Goal: Use online tool/utility

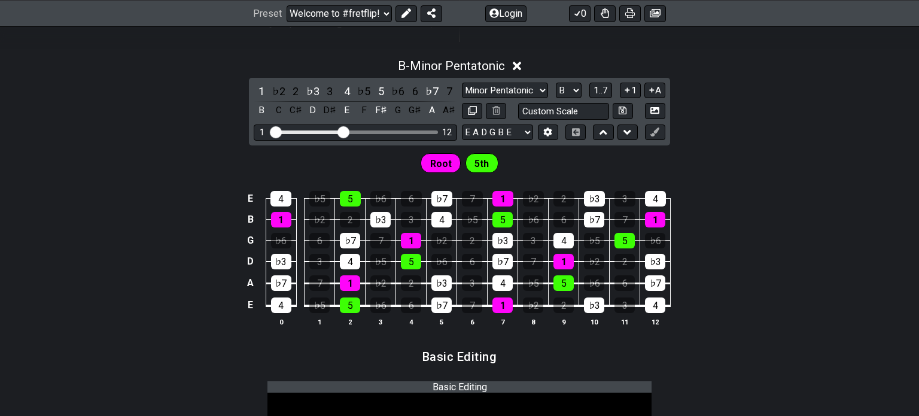
scroll to position [479, 0]
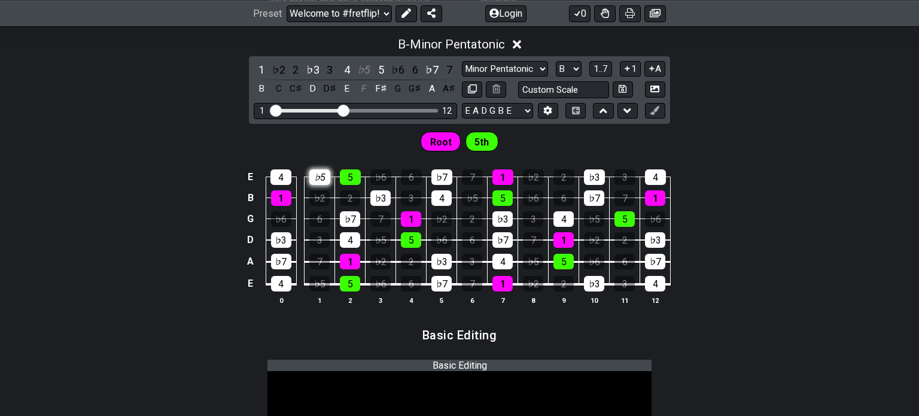
click at [318, 177] on div "♭5" at bounding box center [319, 177] width 21 height 16
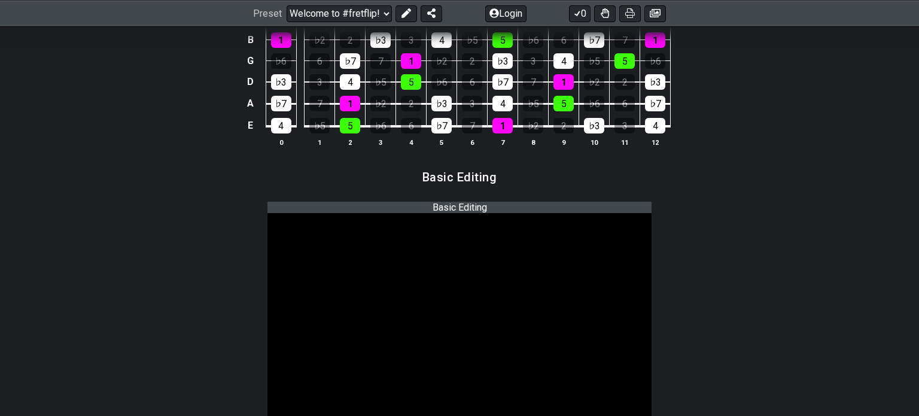
scroll to position [479, 0]
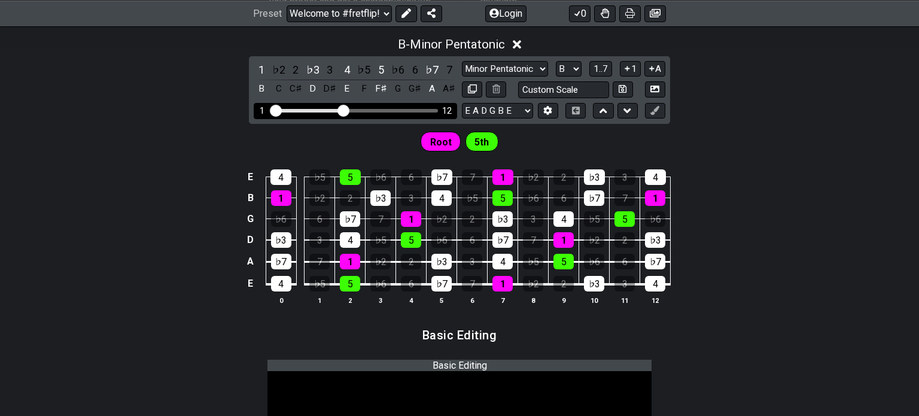
click at [350, 111] on div "Visible fret range" at bounding box center [356, 111] width 166 height 4
click at [352, 110] on div "Visible fret range" at bounding box center [356, 111] width 166 height 4
drag, startPoint x: 340, startPoint y: 110, endPoint x: 361, endPoint y: 109, distance: 21.6
click at [361, 109] on input "Visible fret range" at bounding box center [355, 109] width 170 height 0
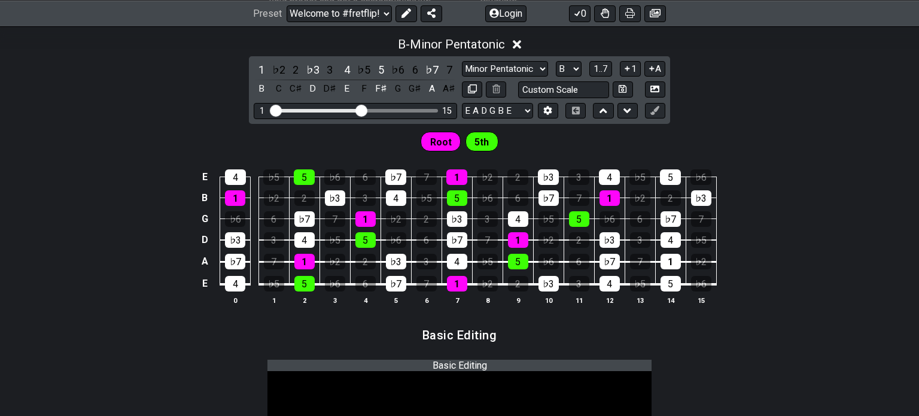
click at [449, 144] on span "Root" at bounding box center [441, 141] width 22 height 17
click at [479, 141] on span "5th" at bounding box center [481, 141] width 14 height 17
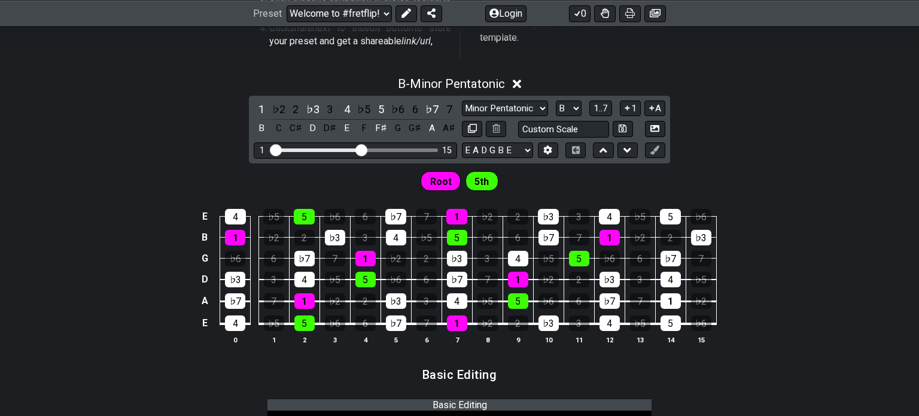
scroll to position [419, 0]
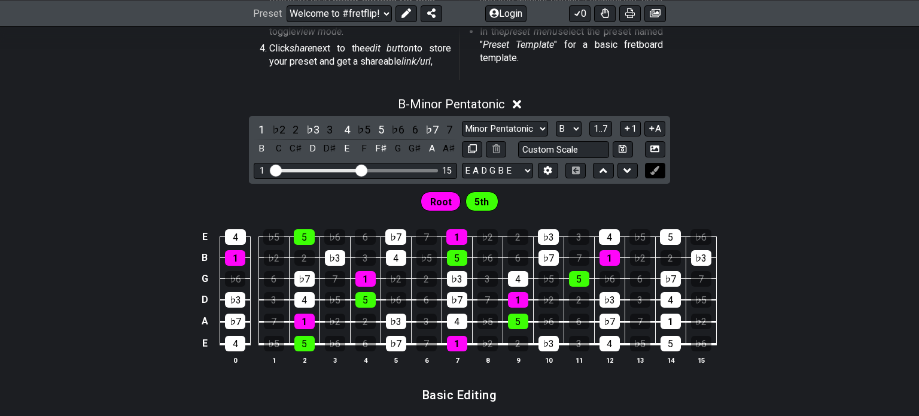
click at [662, 174] on button at bounding box center [655, 171] width 20 height 16
click at [435, 131] on div "♭7" at bounding box center [432, 129] width 16 height 16
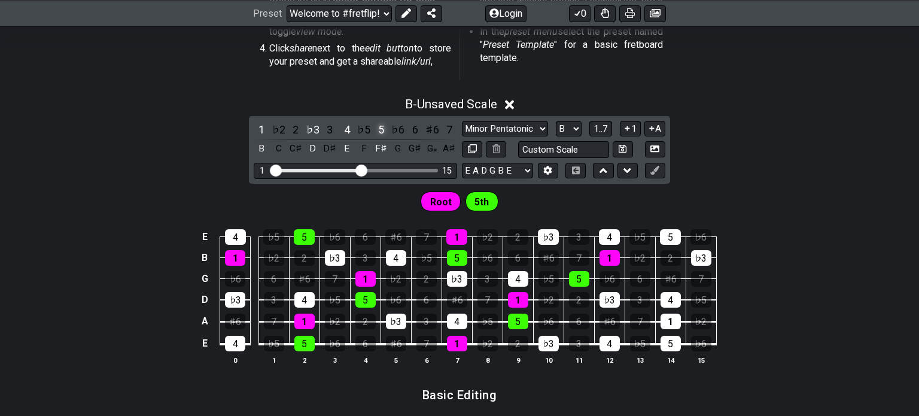
click at [380, 133] on div "5" at bounding box center [381, 129] width 16 height 16
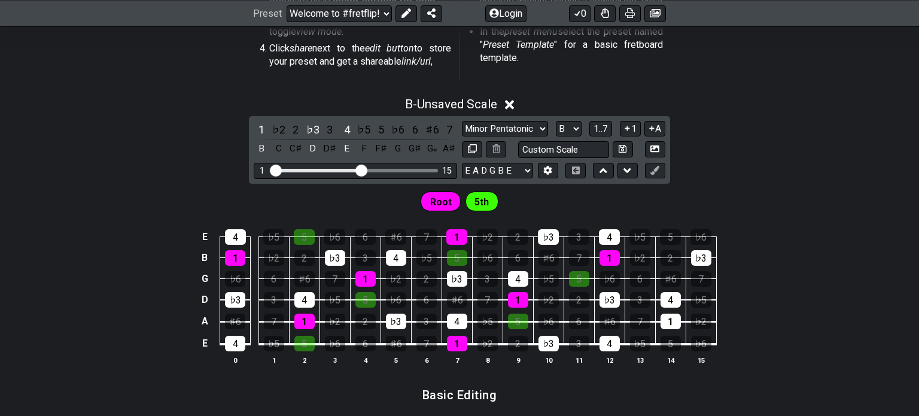
drag, startPoint x: 263, startPoint y: 132, endPoint x: 287, endPoint y: 121, distance: 26.6
click at [263, 130] on div "1" at bounding box center [262, 129] width 16 height 16
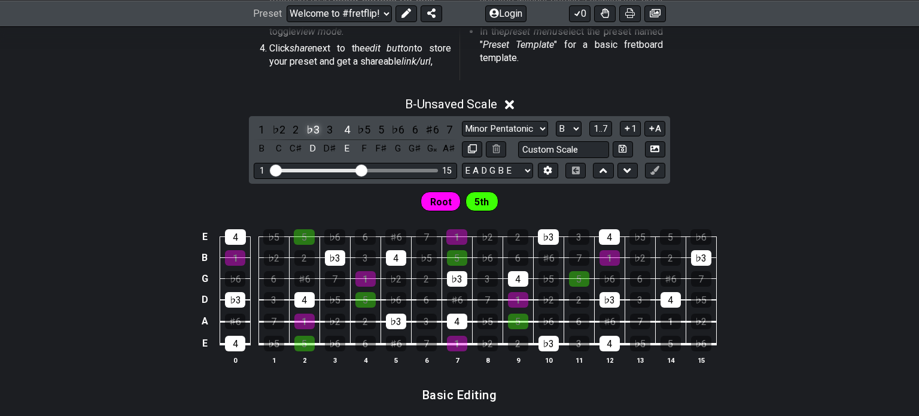
click at [306, 123] on div "♭3" at bounding box center [313, 129] width 16 height 16
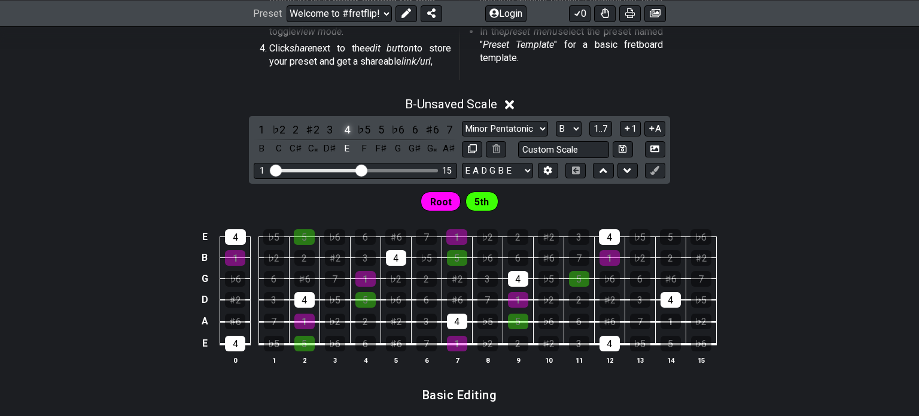
click at [349, 127] on div "4" at bounding box center [347, 129] width 16 height 16
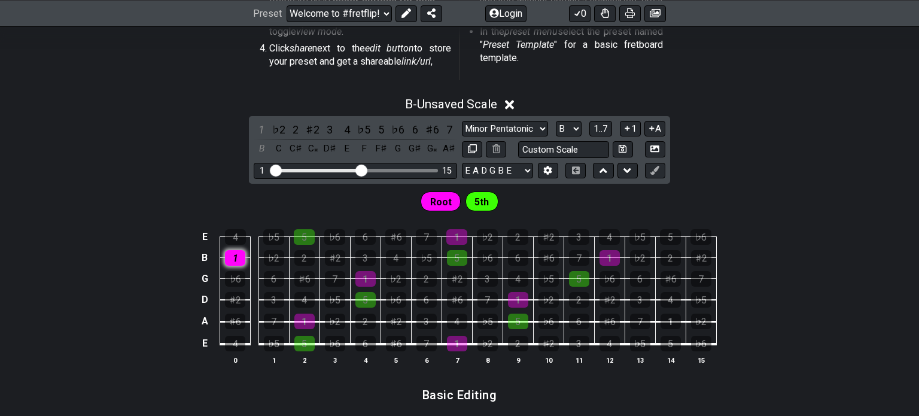
click at [243, 253] on div "1" at bounding box center [235, 258] width 20 height 16
click at [246, 236] on td "1" at bounding box center [235, 246] width 31 height 21
click at [244, 237] on div "4" at bounding box center [235, 237] width 21 height 16
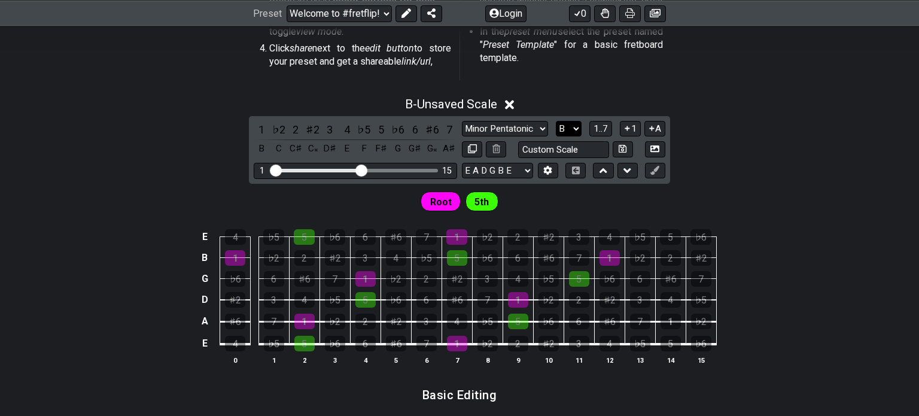
click at [568, 121] on select "A♭ A A♯ B♭ B C C♯ D♭ D D♯ E♭ E F F♯ G♭ G G♯" at bounding box center [569, 129] width 26 height 16
select select "G"
click at [556, 121] on select "A♭ A A♯ B♭ B C C♯ D♭ D D♯ E♭ E F F♯ G♭ G G♯" at bounding box center [569, 129] width 26 height 16
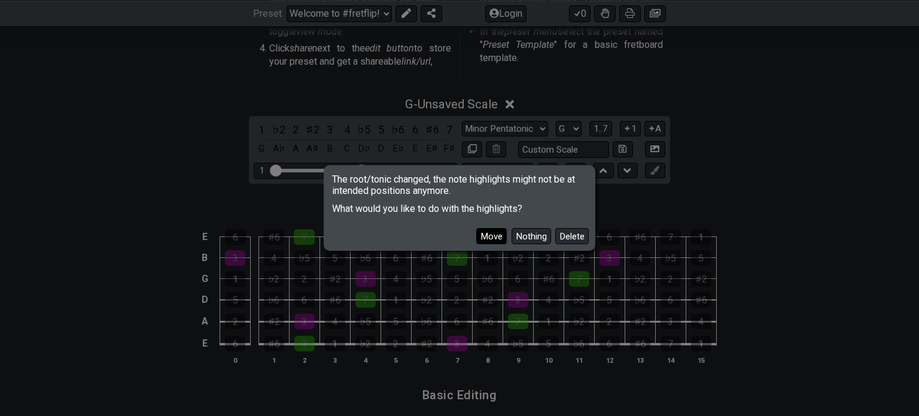
click at [496, 235] on button "Move" at bounding box center [491, 236] width 31 height 16
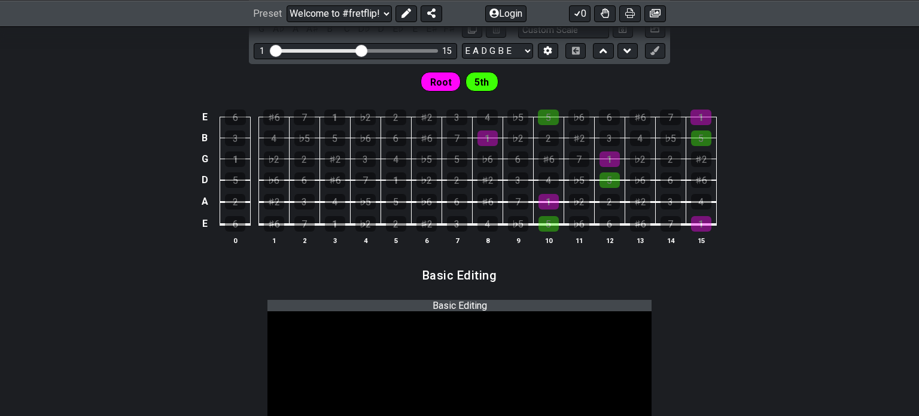
scroll to position [479, 0]
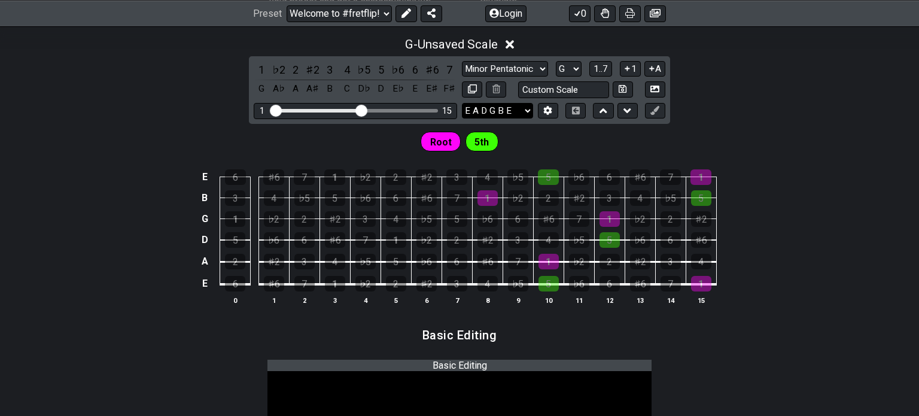
click at [517, 110] on select "E A D G B E F♯ B E A D G B E E A D G B E B E A D F♯ B A D G C E A D A D G B E E…" at bounding box center [497, 111] width 71 height 16
select select "E A D G B E"
click at [462, 103] on select "E A D G B E F♯ B E A D G B E E A D G B E B E A D F♯ B A D G C E A D A D G B E E…" at bounding box center [497, 111] width 71 height 16
click at [482, 145] on span "5th" at bounding box center [481, 141] width 14 height 17
click at [443, 137] on span "Root" at bounding box center [441, 141] width 22 height 17
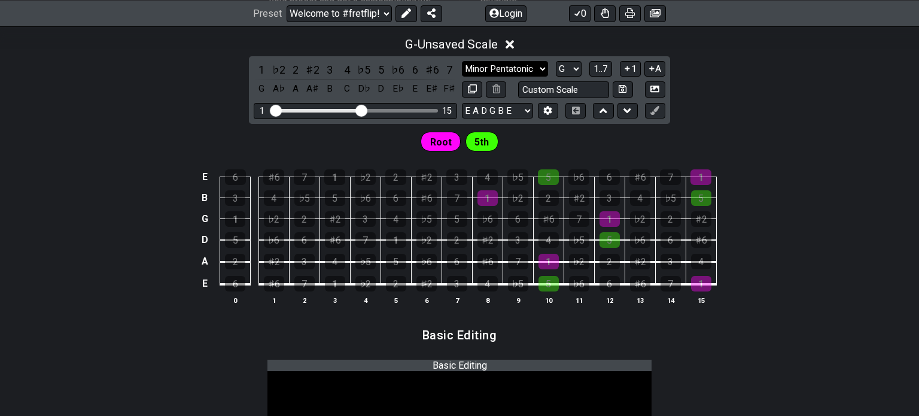
click at [520, 66] on select "Minor Pentatonic Root Minor Pentatonic Major Pentatonic Minor Blues Major Blues…" at bounding box center [505, 69] width 86 height 16
select select "Major / [PERSON_NAME]"
click at [462, 61] on select "Minor Pentatonic Root Minor Pentatonic Major Pentatonic Minor Blues Major Blues…" at bounding box center [505, 69] width 86 height 16
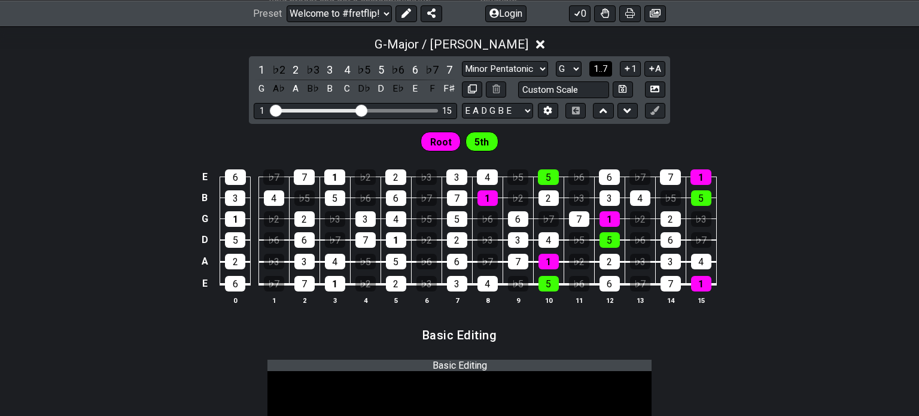
click at [604, 71] on span "1..7" at bounding box center [600, 68] width 14 height 11
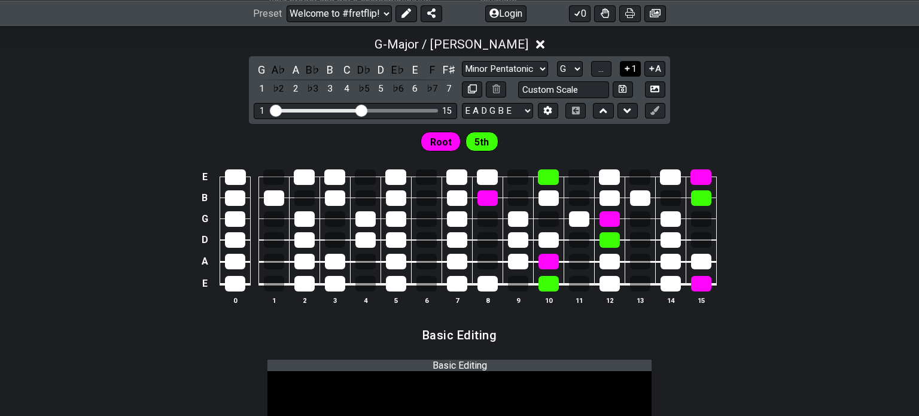
click at [628, 74] on button "1" at bounding box center [630, 69] width 20 height 16
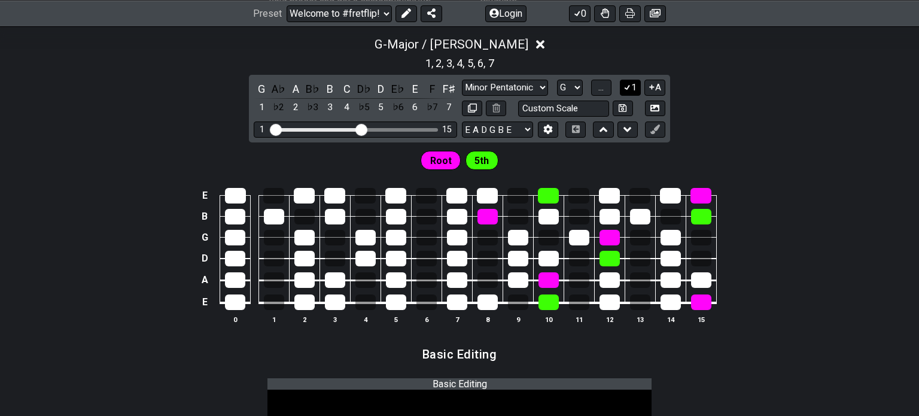
click at [636, 87] on button "1" at bounding box center [630, 88] width 20 height 16
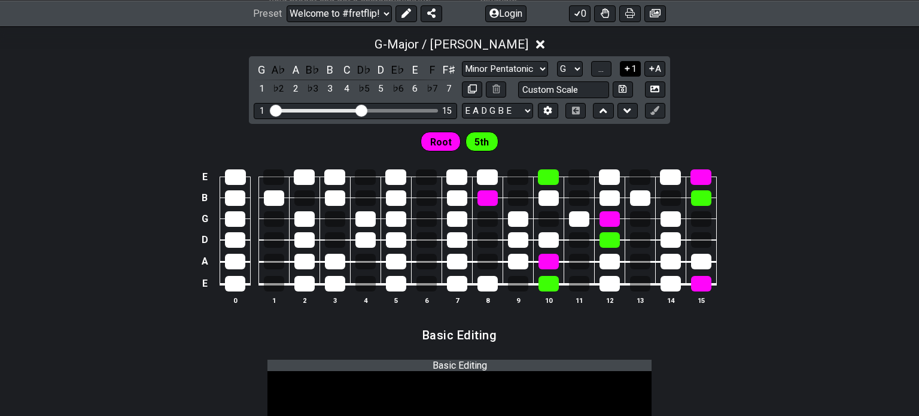
click at [632, 69] on button "1" at bounding box center [630, 69] width 20 height 16
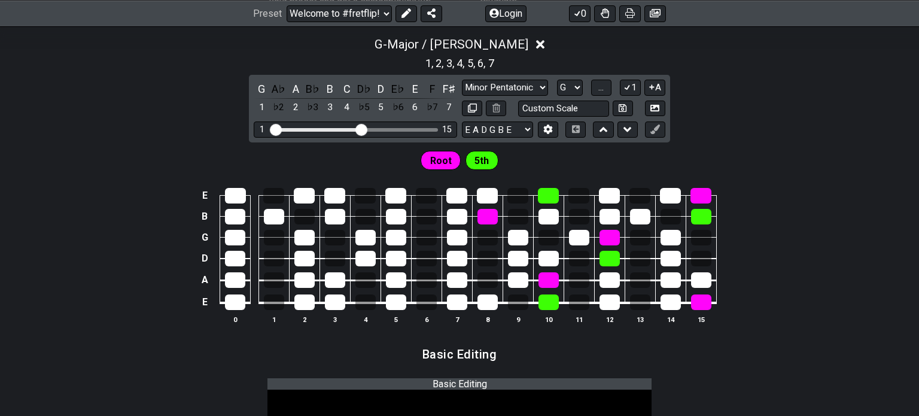
click at [632, 80] on button "1" at bounding box center [630, 88] width 20 height 16
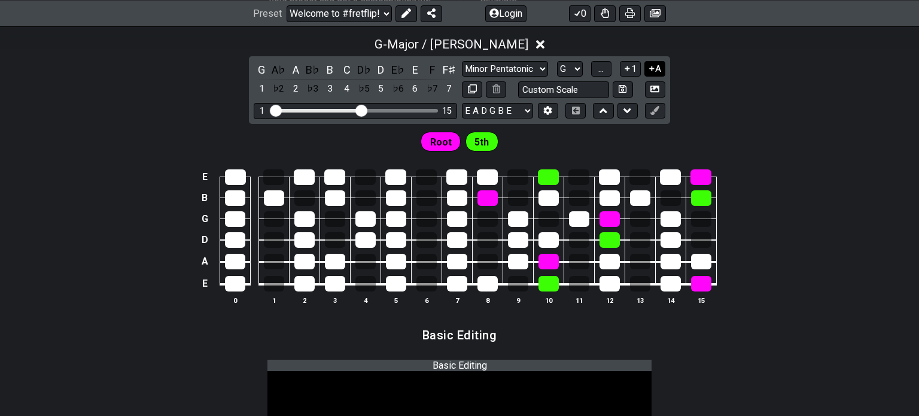
click at [648, 68] on icon at bounding box center [651, 68] width 11 height 9
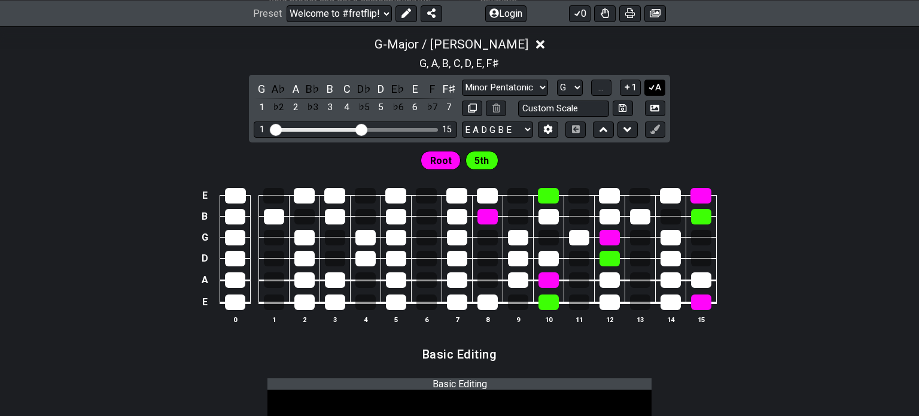
click at [653, 86] on icon at bounding box center [651, 87] width 11 height 9
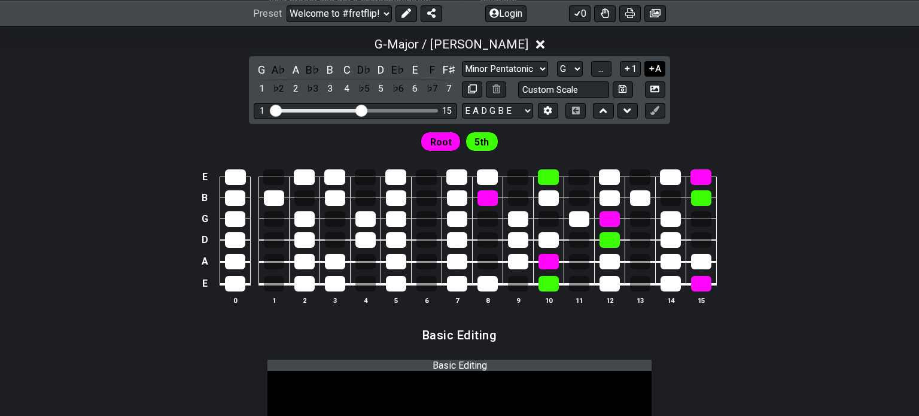
click at [655, 72] on button "A" at bounding box center [654, 69] width 21 height 16
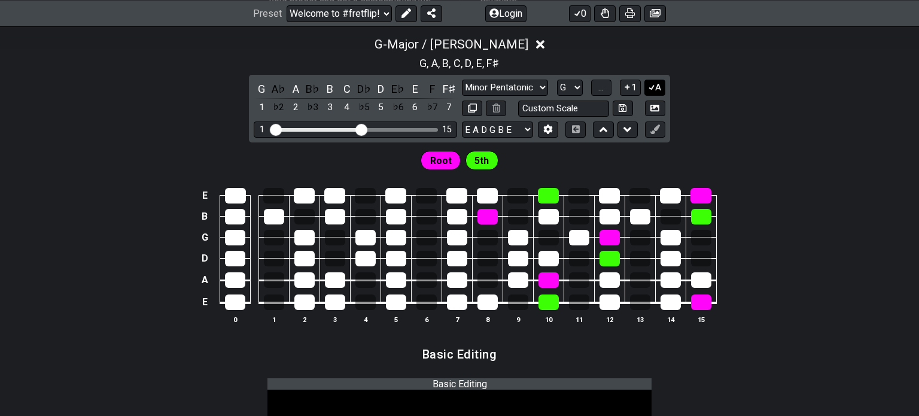
click at [655, 85] on button "A" at bounding box center [654, 88] width 21 height 16
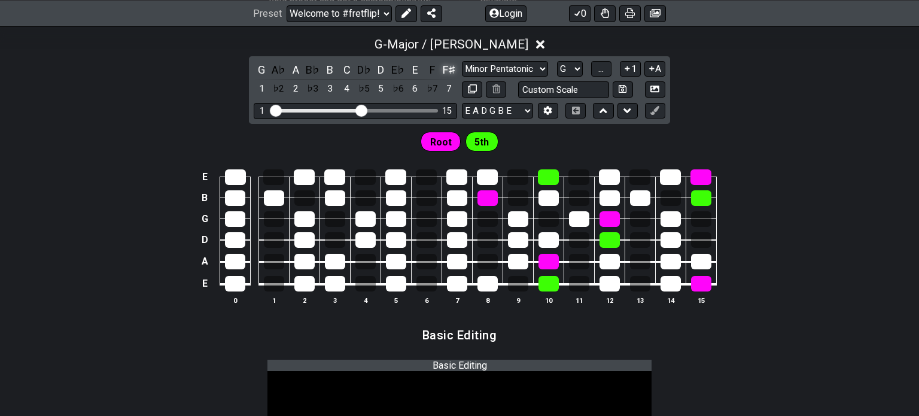
click at [449, 70] on div "F♯" at bounding box center [449, 70] width 16 height 16
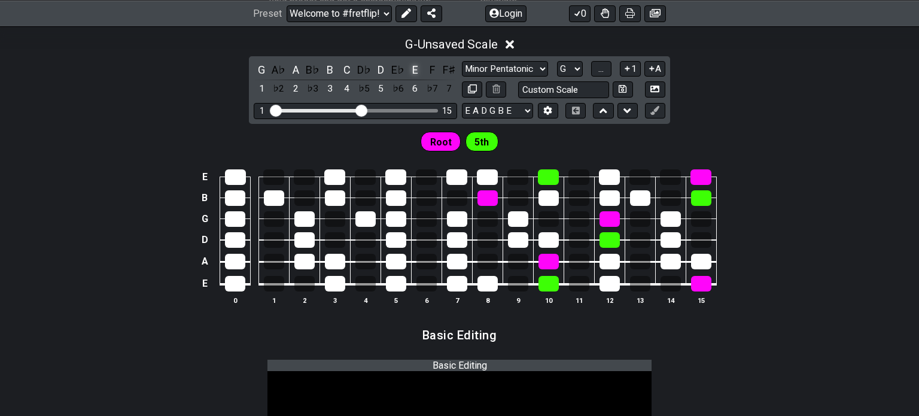
click at [416, 68] on div "E" at bounding box center [415, 70] width 16 height 16
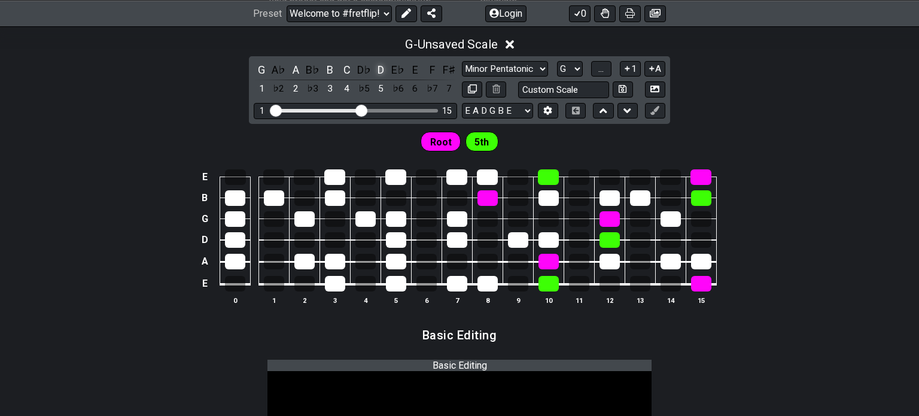
click at [379, 64] on div "D" at bounding box center [381, 70] width 16 height 16
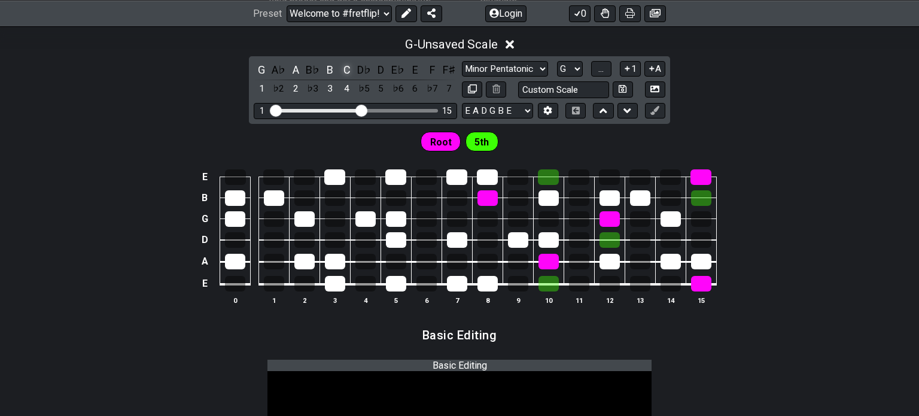
click at [349, 68] on div "C" at bounding box center [347, 70] width 16 height 16
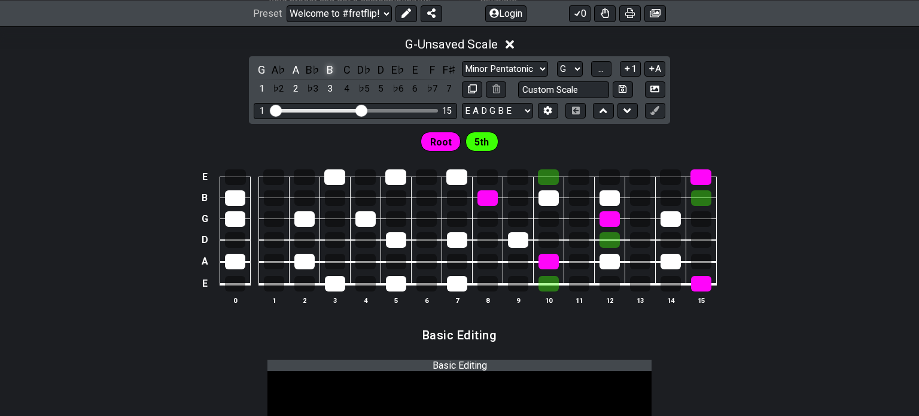
click at [334, 71] on div "B" at bounding box center [330, 70] width 16 height 16
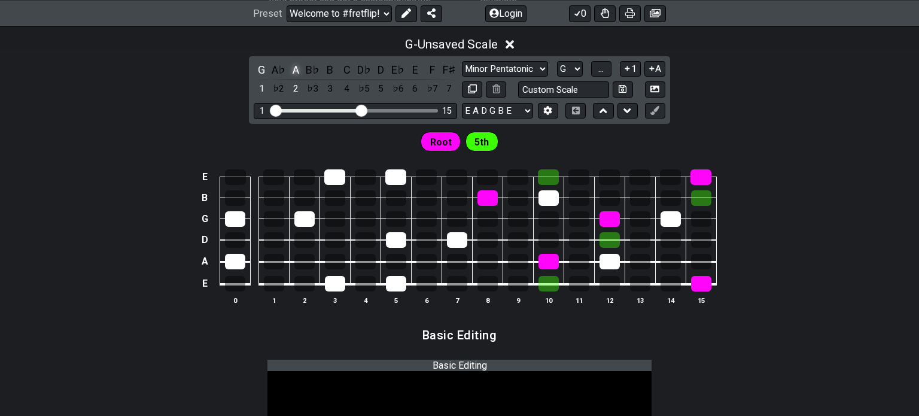
click at [297, 71] on div "A" at bounding box center [296, 70] width 16 height 16
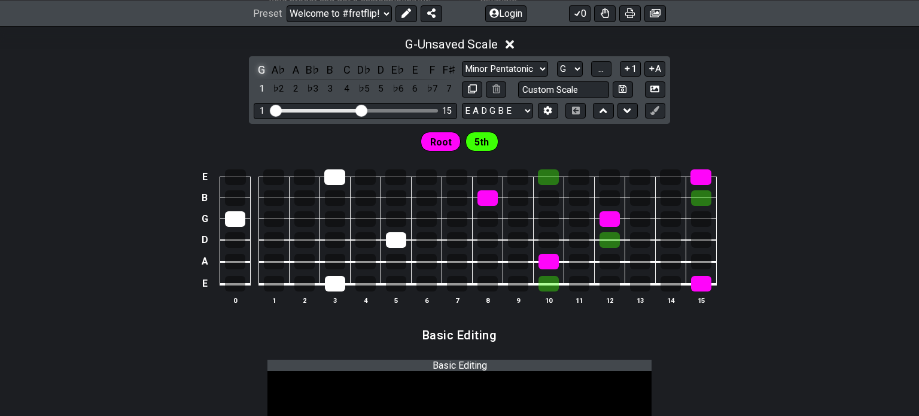
click at [265, 70] on div "G" at bounding box center [262, 70] width 16 height 16
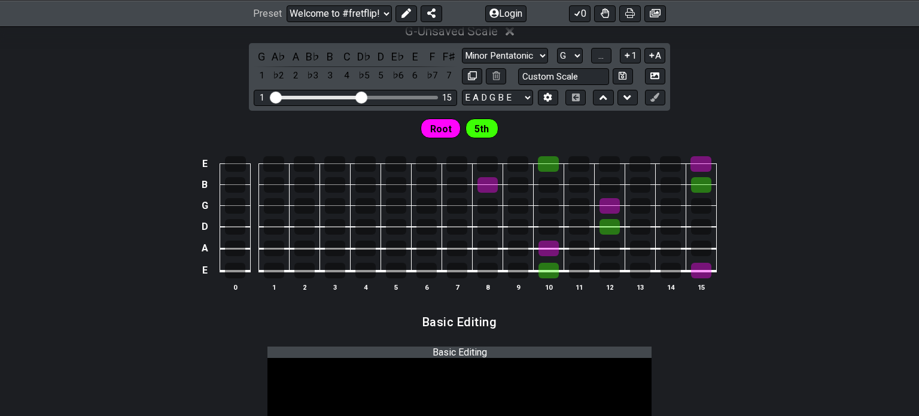
scroll to position [419, 0]
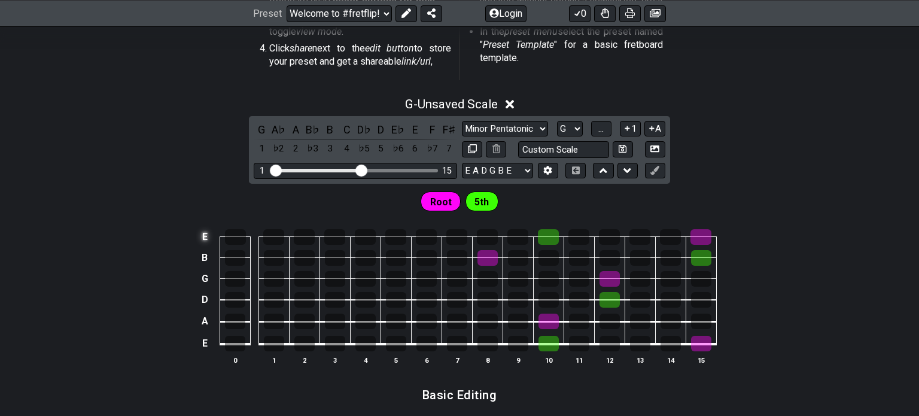
click at [203, 239] on td "E" at bounding box center [204, 236] width 14 height 21
click at [206, 233] on td "x" at bounding box center [204, 236] width 14 height 21
click at [205, 233] on td "o" at bounding box center [204, 236] width 14 height 21
click at [209, 240] on td at bounding box center [204, 236] width 14 height 21
click at [205, 325] on td "A" at bounding box center [204, 321] width 14 height 22
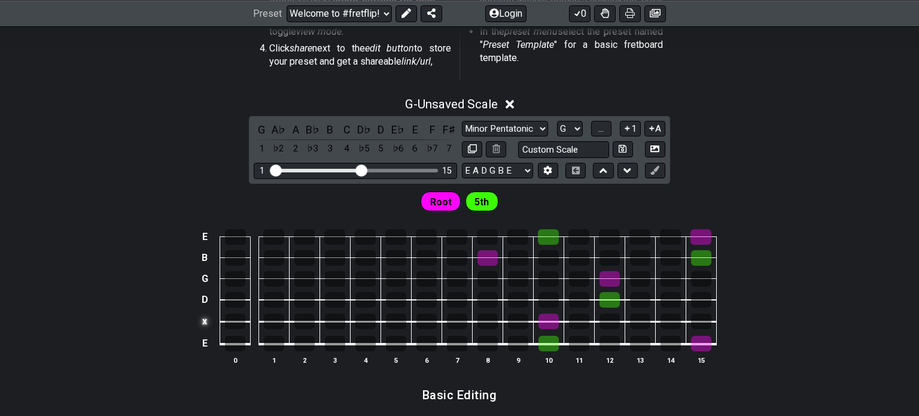
click at [205, 325] on td "x" at bounding box center [204, 321] width 14 height 22
click at [206, 324] on td "o" at bounding box center [204, 321] width 14 height 22
click at [206, 324] on td at bounding box center [204, 321] width 14 height 22
drag, startPoint x: 332, startPoint y: 129, endPoint x: 325, endPoint y: 137, distance: 10.7
click at [319, 145] on div "G A♭ A B♭ B C D♭ D E♭ E F F♯ 1 ♭2 2 ♭3 3 4 ♭5 5 ♭6 6 ♭7 7" at bounding box center [355, 138] width 203 height 35
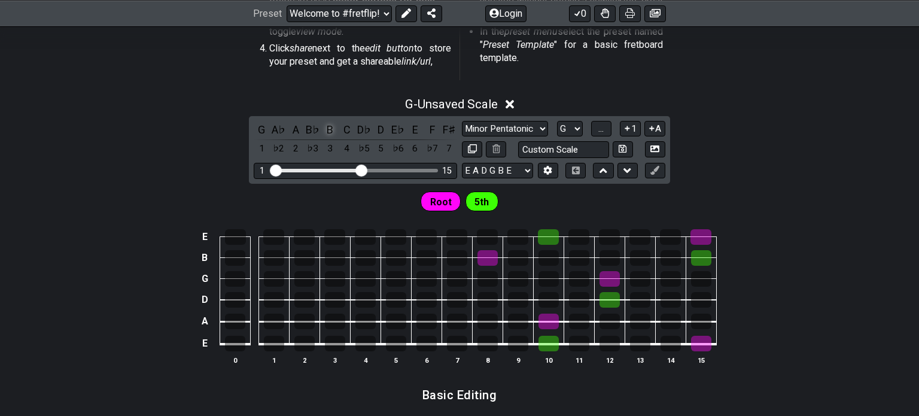
click at [330, 129] on div "B" at bounding box center [330, 129] width 16 height 16
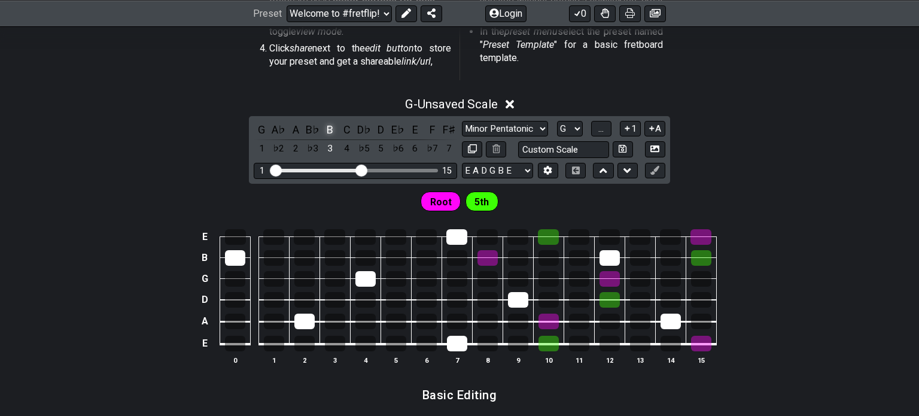
click at [330, 129] on div "B" at bounding box center [330, 129] width 16 height 16
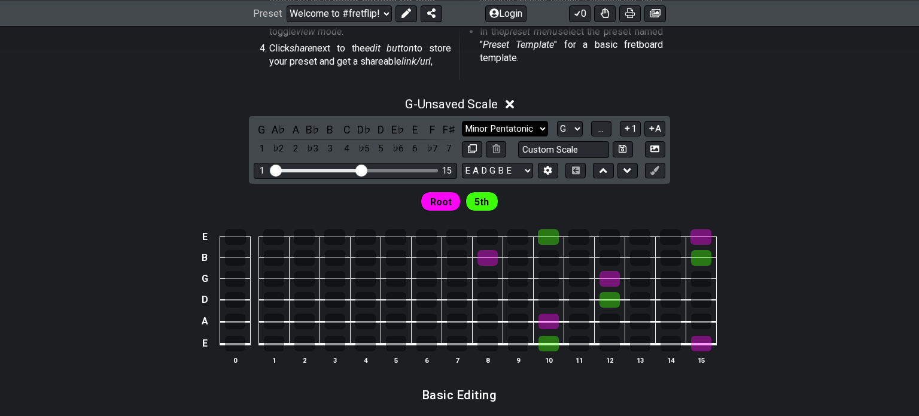
click at [502, 124] on select "Minor Pentatonic Root Minor Pentatonic Major Pentatonic Minor Blues Major Blues…" at bounding box center [505, 129] width 86 height 16
click at [517, 133] on select "Minor Pentatonic Root Minor Pentatonic Major Pentatonic Minor Blues Major Blues…" at bounding box center [505, 129] width 86 height 16
click at [528, 126] on select "Minor Pentatonic Root Minor Pentatonic Major Pentatonic Minor Blues Major Blues…" at bounding box center [505, 129] width 86 height 16
click at [514, 170] on select "E A D G B E F♯ B E A D G B E E A D G B E B E A D F♯ B A D G C E A D A D G B E E…" at bounding box center [497, 171] width 71 height 16
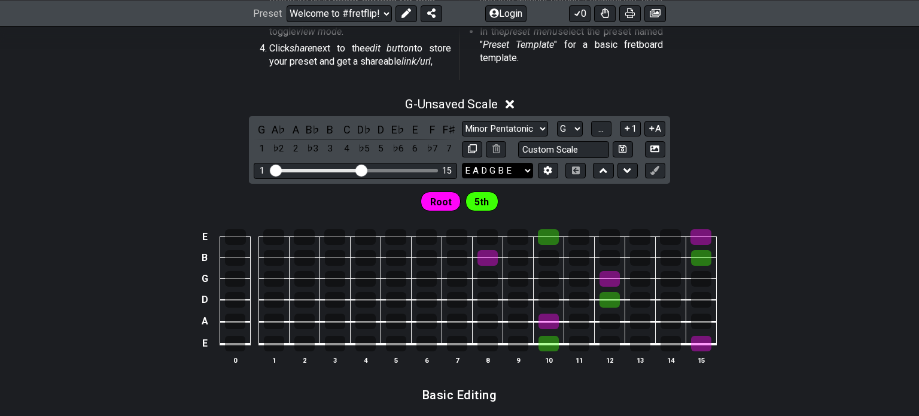
click at [462, 163] on select "E A D G B E F♯ B E A D G B E E A D G B E B E A D F♯ B A D G C E A D A D G B E E…" at bounding box center [497, 171] width 71 height 16
click at [442, 196] on span "Root" at bounding box center [441, 201] width 22 height 17
drag, startPoint x: 447, startPoint y: 197, endPoint x: 455, endPoint y: 198, distance: 7.9
click at [455, 198] on div "Root" at bounding box center [441, 200] width 40 height 19
click at [483, 204] on span "5th" at bounding box center [481, 201] width 14 height 17
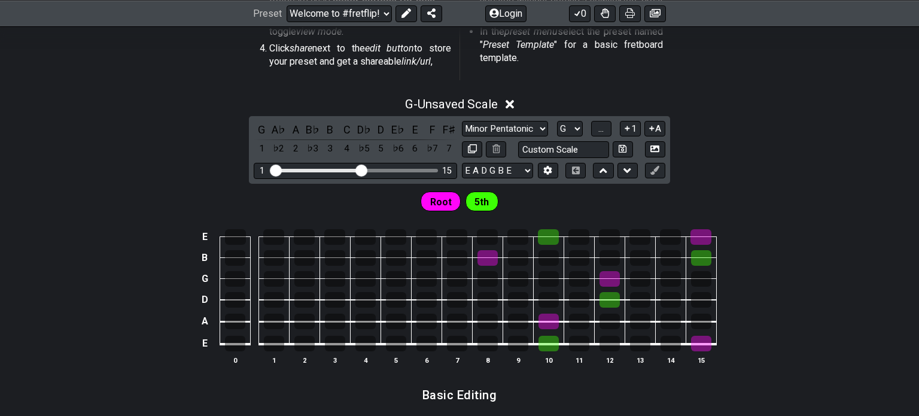
click at [484, 204] on span "5th" at bounding box center [481, 201] width 14 height 17
click at [603, 168] on icon at bounding box center [603, 170] width 8 height 5
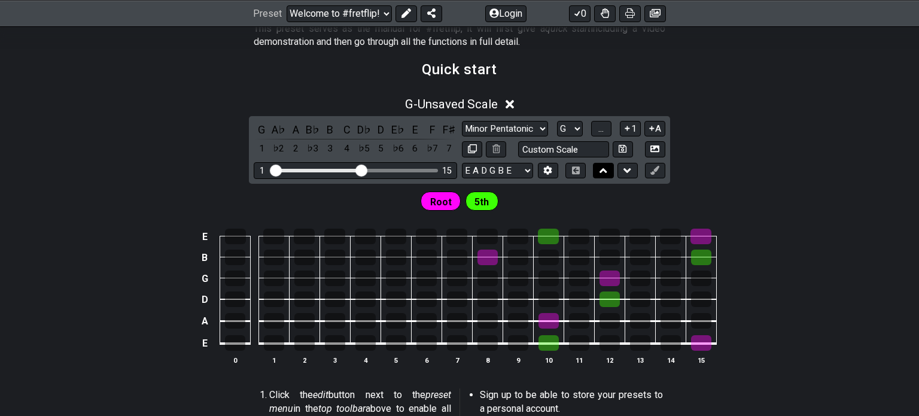
click at [603, 168] on icon at bounding box center [603, 170] width 8 height 5
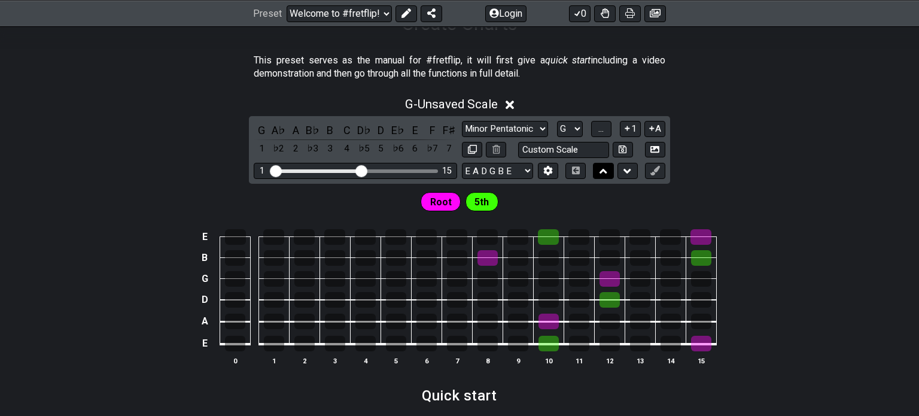
click at [603, 169] on icon at bounding box center [603, 171] width 8 height 5
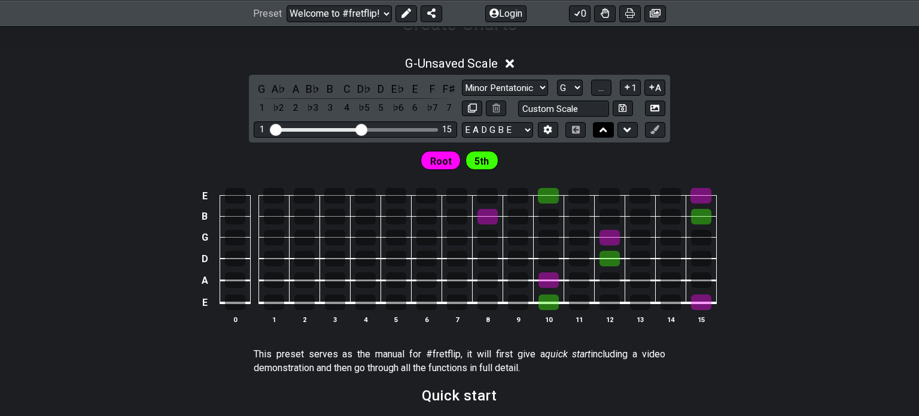
scroll to position [175, 0]
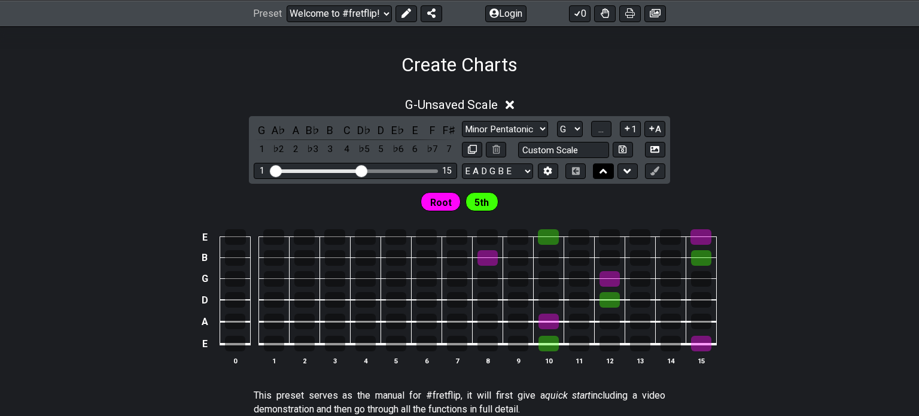
click at [603, 169] on icon at bounding box center [603, 171] width 8 height 5
click at [604, 172] on icon at bounding box center [603, 171] width 8 height 12
click at [613, 173] on div at bounding box center [615, 171] width 44 height 16
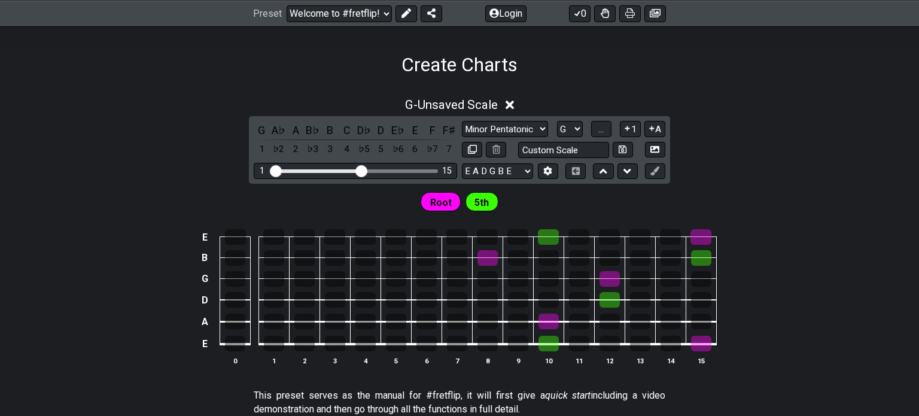
click at [613, 173] on div at bounding box center [615, 171] width 44 height 16
click at [630, 176] on button at bounding box center [627, 171] width 20 height 16
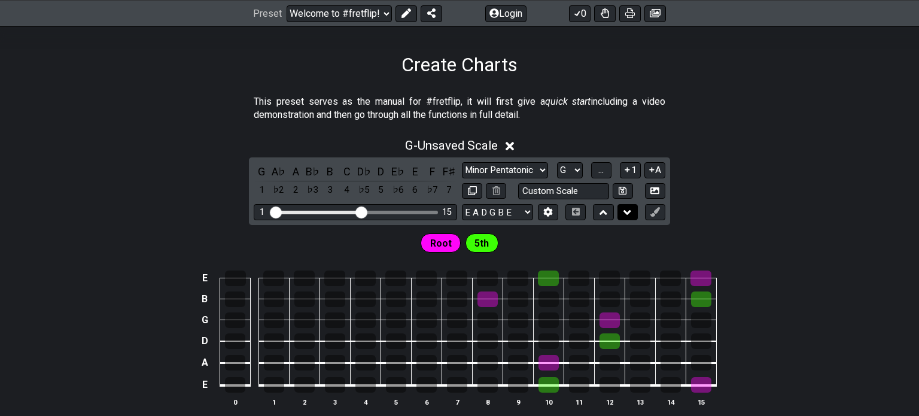
click at [630, 176] on button "1" at bounding box center [630, 170] width 20 height 16
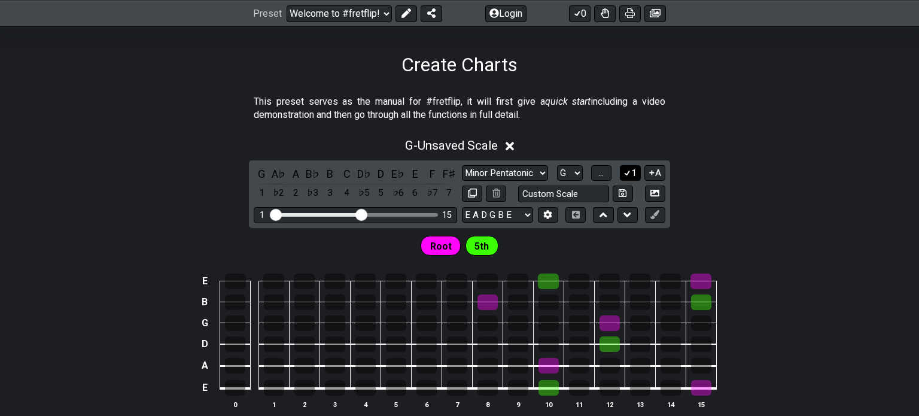
click at [629, 175] on icon at bounding box center [627, 172] width 11 height 9
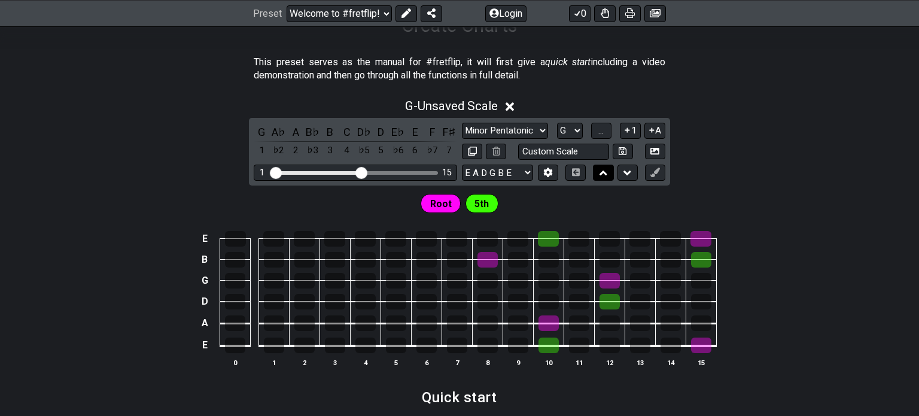
scroll to position [235, 0]
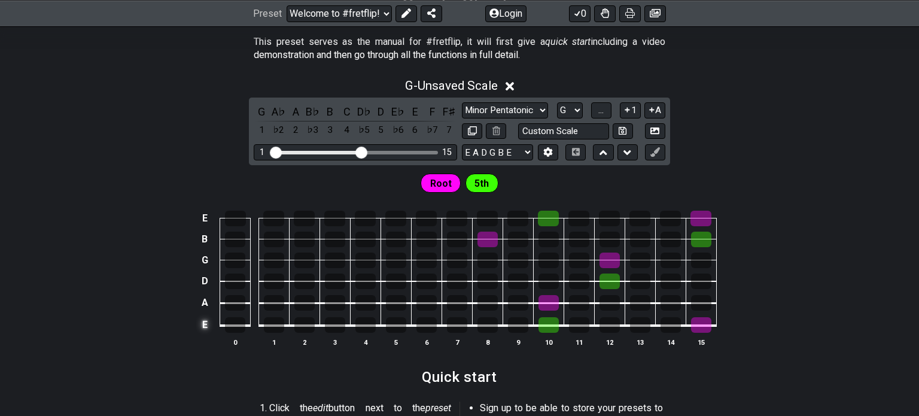
click at [202, 327] on td "E" at bounding box center [204, 324] width 14 height 23
click at [205, 325] on td "x" at bounding box center [204, 324] width 14 height 23
click at [205, 325] on td at bounding box center [204, 324] width 14 height 23
click at [232, 320] on div at bounding box center [235, 325] width 20 height 16
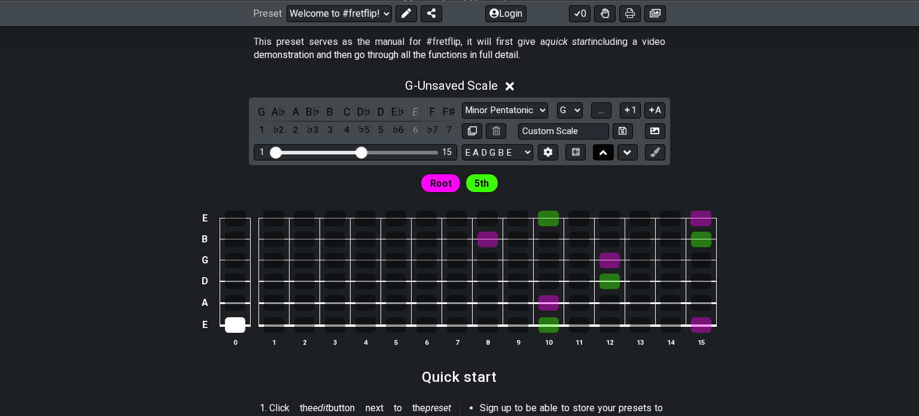
click at [613, 157] on button at bounding box center [603, 152] width 20 height 16
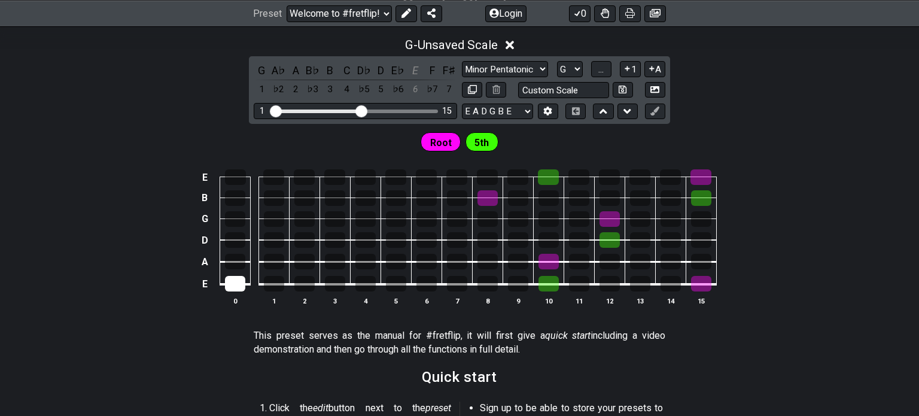
click at [621, 119] on div "G A♭ A B♭ B C D♭ D E♭ E F F♯ 1 ♭2 2 ♭3 3 4 ♭5 5 ♭6 6 ♭7 7 Minor Pentatonic Root…" at bounding box center [459, 90] width 421 height 68
click at [622, 115] on button at bounding box center [627, 111] width 20 height 16
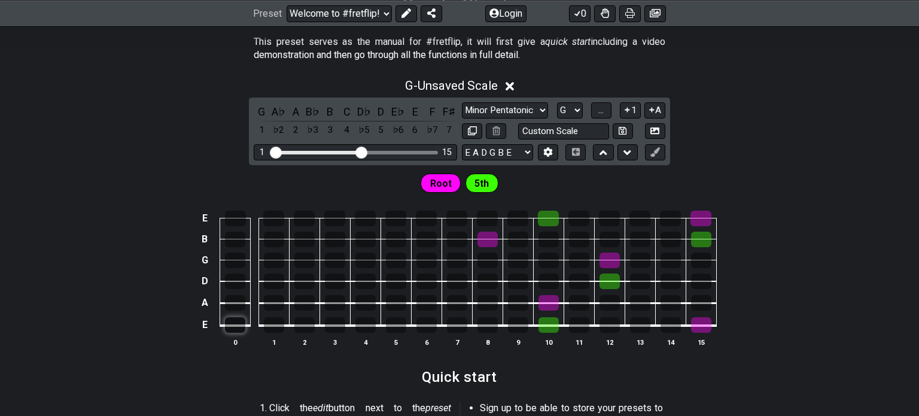
click at [243, 328] on div at bounding box center [235, 325] width 20 height 16
click at [627, 157] on icon at bounding box center [627, 153] width 8 height 12
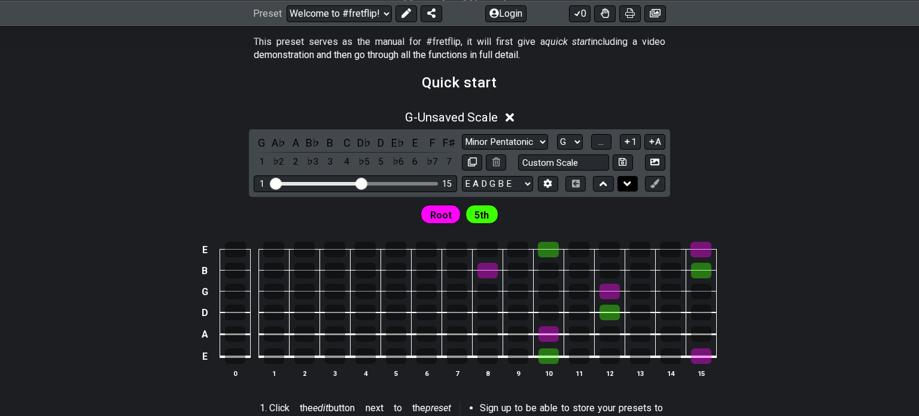
click at [627, 178] on icon at bounding box center [627, 184] width 8 height 12
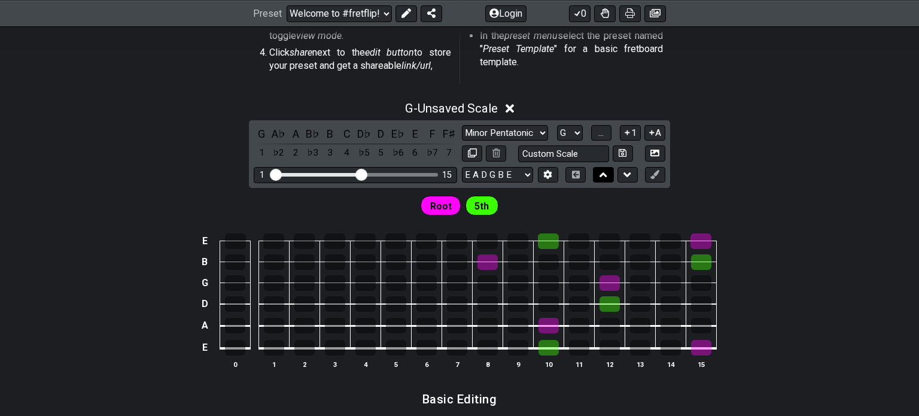
click at [604, 178] on icon at bounding box center [603, 175] width 8 height 12
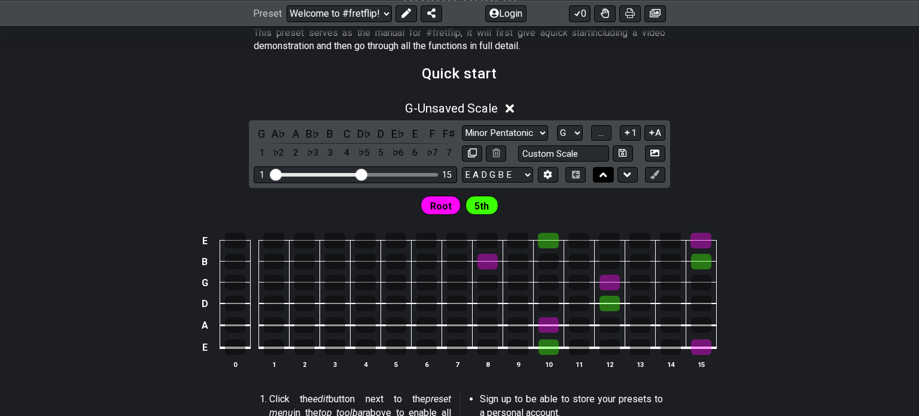
click at [604, 177] on icon at bounding box center [603, 175] width 8 height 12
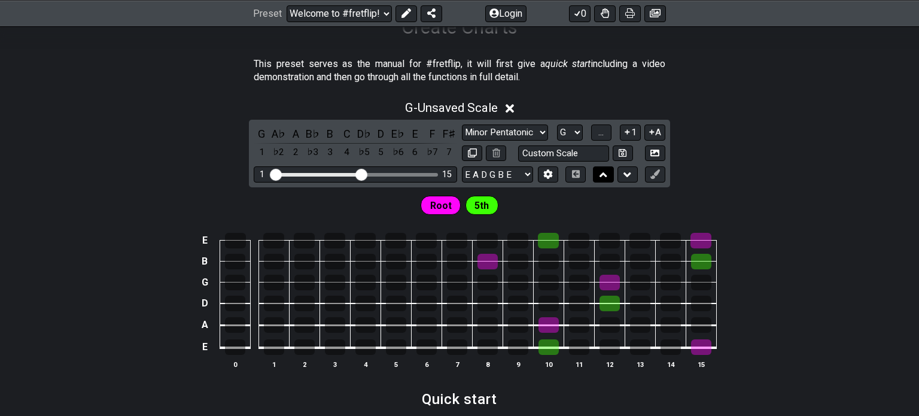
click at [604, 177] on icon at bounding box center [603, 175] width 8 height 12
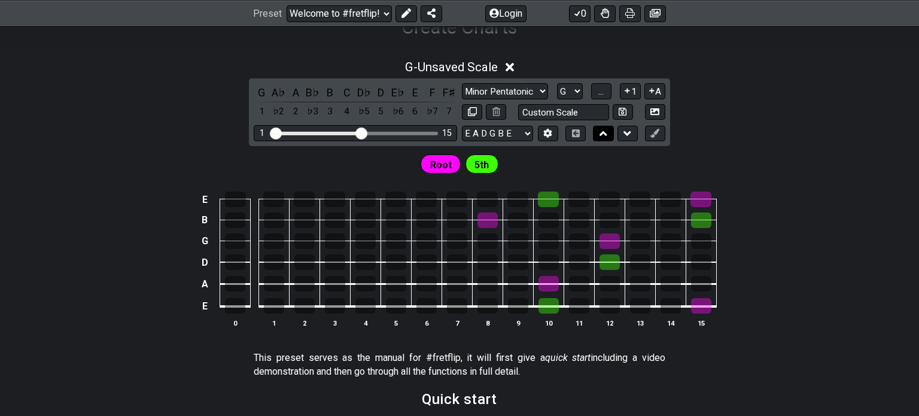
scroll to position [172, 0]
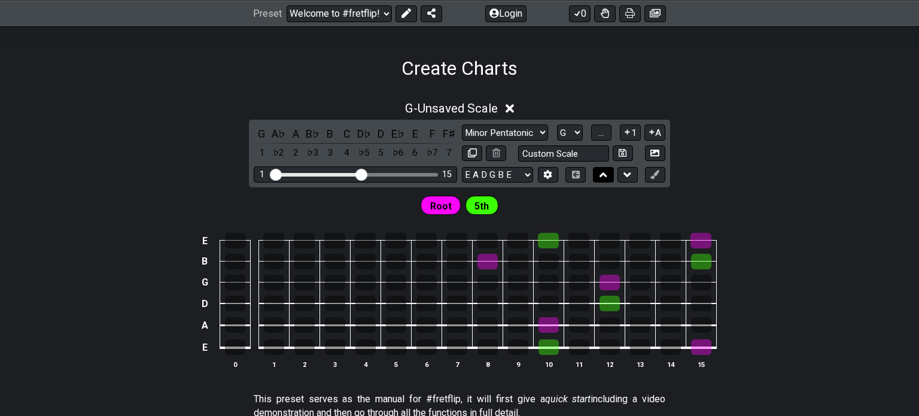
click at [604, 177] on icon at bounding box center [603, 175] width 8 height 12
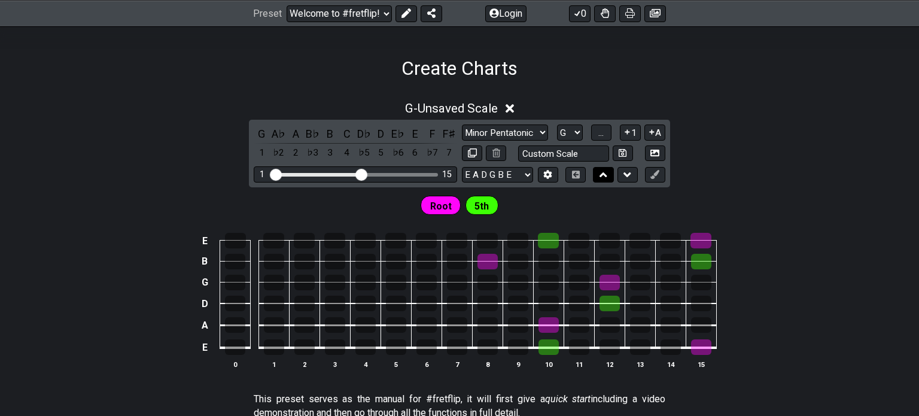
click at [604, 177] on icon at bounding box center [603, 175] width 8 height 12
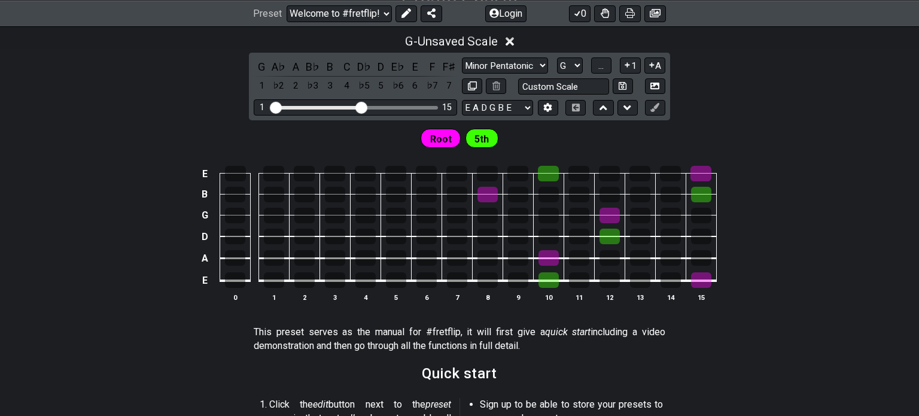
scroll to position [231, 0]
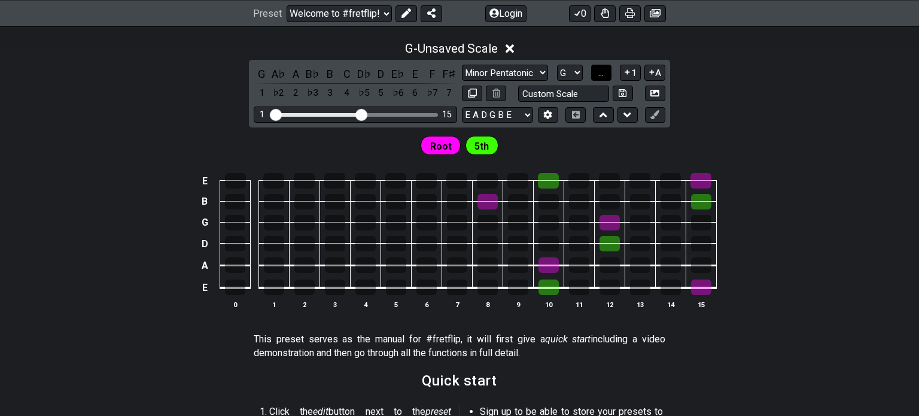
click at [607, 74] on button "..." at bounding box center [601, 73] width 20 height 16
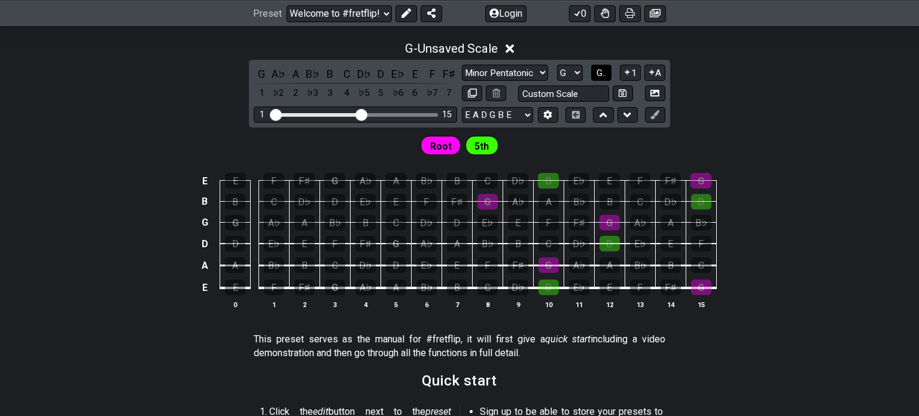
click at [602, 75] on span "G.." at bounding box center [601, 73] width 10 height 11
click at [602, 75] on span "1..7" at bounding box center [600, 73] width 14 height 11
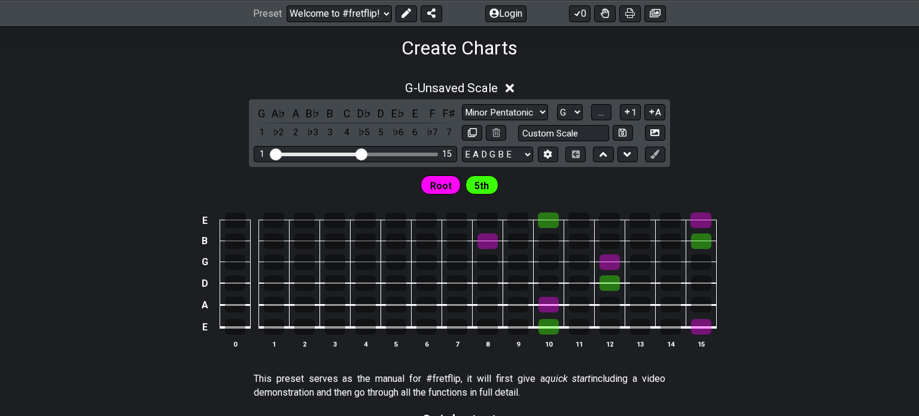
scroll to position [172, 0]
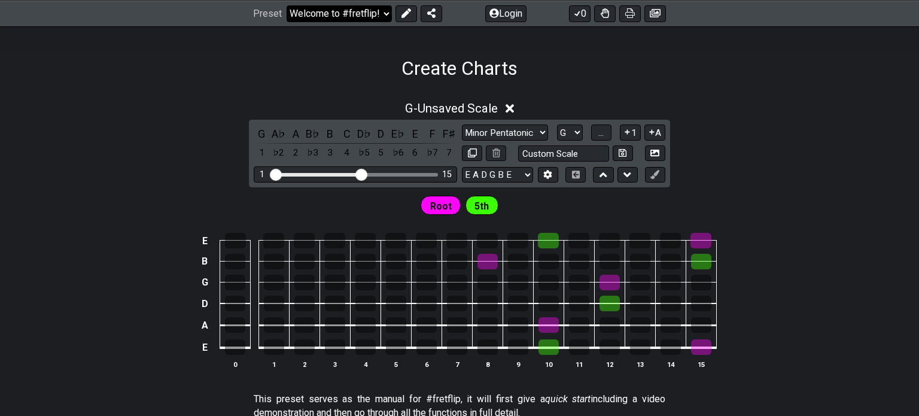
click at [381, 11] on select "Welcome to #fretflip! Initial Preset Custom Preset Minor Pentatonic Major Penta…" at bounding box center [339, 13] width 105 height 17
select select "/welcome"
click at [287, 5] on select "Welcome to #fretflip! Initial Preset Custom Preset Minor Pentatonic Major Penta…" at bounding box center [339, 13] width 105 height 17
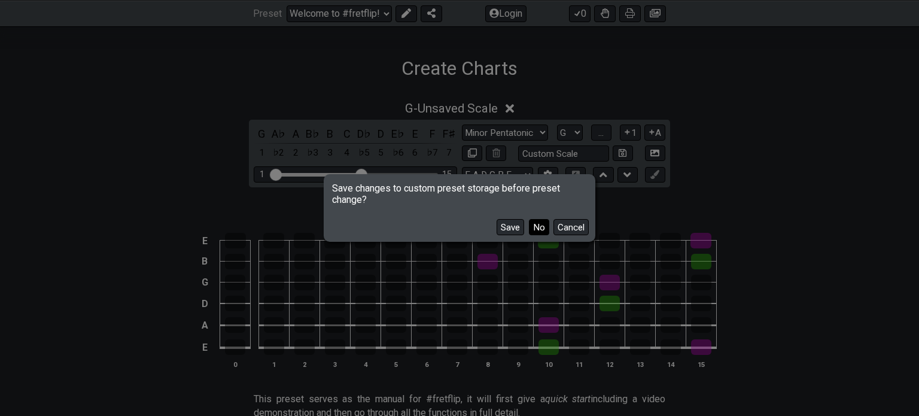
click at [543, 231] on button "No" at bounding box center [539, 227] width 20 height 16
select select "C"
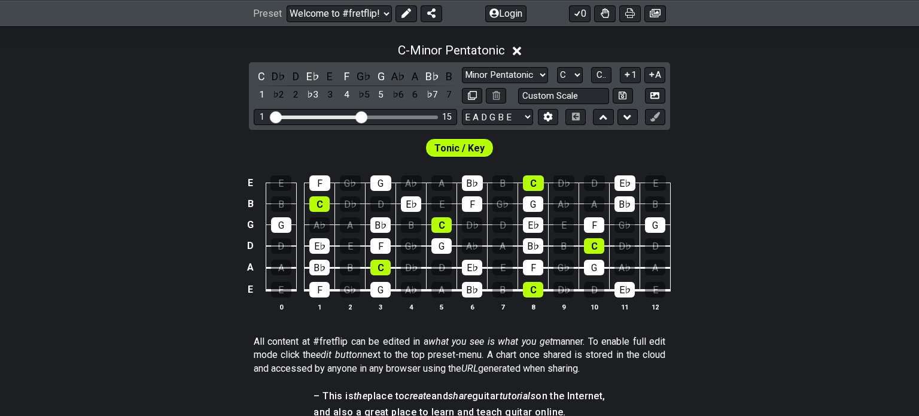
scroll to position [291, 0]
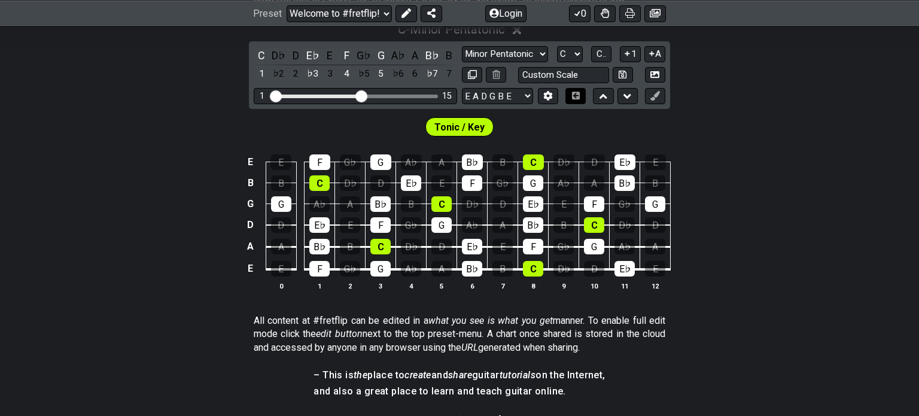
click at [572, 95] on icon at bounding box center [576, 96] width 8 height 8
click at [507, 55] on select "Minor Pentatonic Click to edit Minor Pentatonic Major Pentatonic Minor Blues Ma…" at bounding box center [505, 54] width 86 height 16
select select "Major / [PERSON_NAME]"
click at [462, 46] on select "Minor Pentatonic Click to edit Minor Pentatonic Major Pentatonic Minor Blues Ma…" at bounding box center [505, 54] width 86 height 16
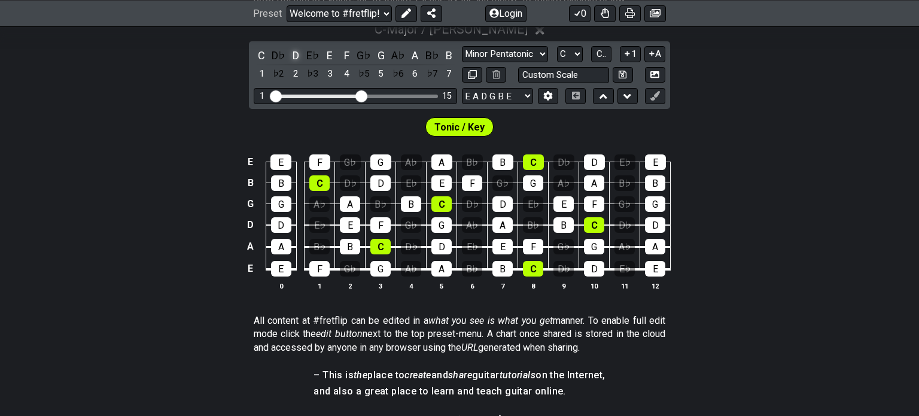
drag, startPoint x: 297, startPoint y: 57, endPoint x: 281, endPoint y: 63, distance: 17.0
click at [297, 58] on div "D" at bounding box center [296, 55] width 16 height 16
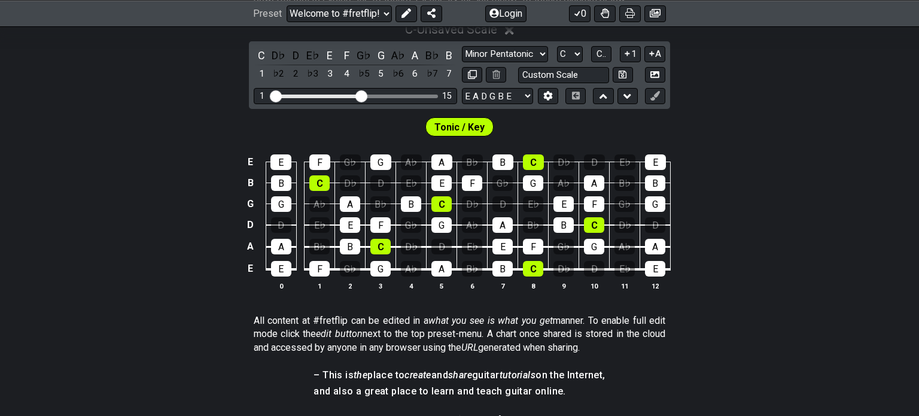
click at [266, 62] on div "C" at bounding box center [262, 55] width 16 height 16
click at [335, 56] on div "E" at bounding box center [330, 55] width 16 height 16
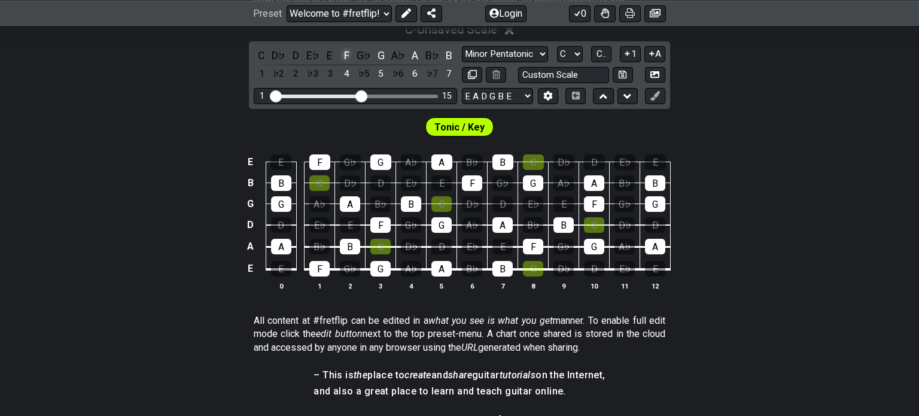
click at [346, 51] on div "F" at bounding box center [347, 55] width 16 height 16
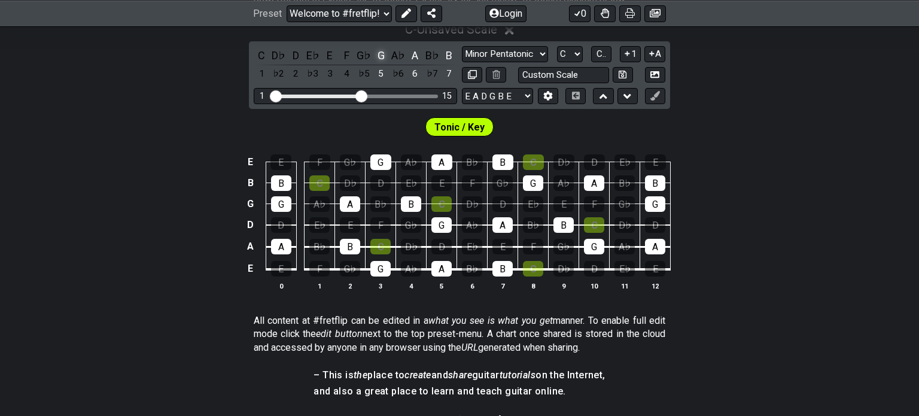
click at [385, 52] on div "G" at bounding box center [381, 55] width 16 height 16
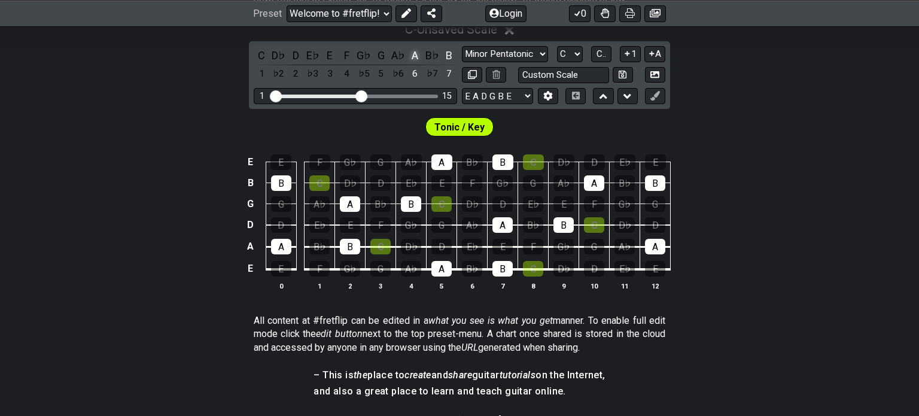
click at [415, 56] on div "A" at bounding box center [415, 55] width 16 height 16
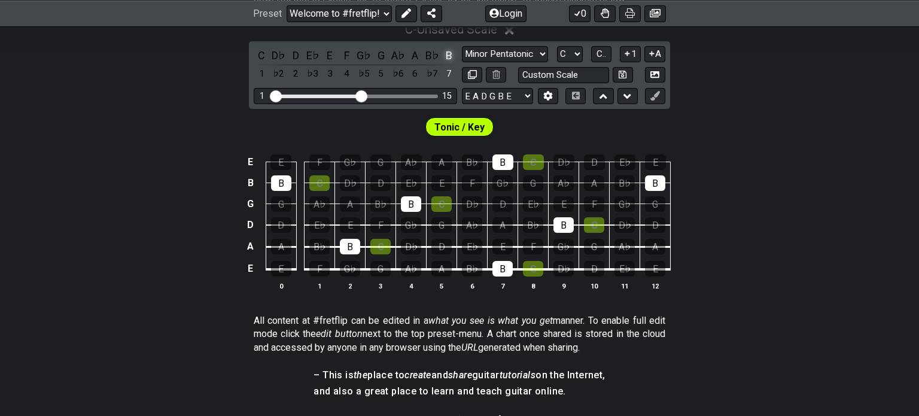
click at [452, 59] on div "B" at bounding box center [449, 55] width 16 height 16
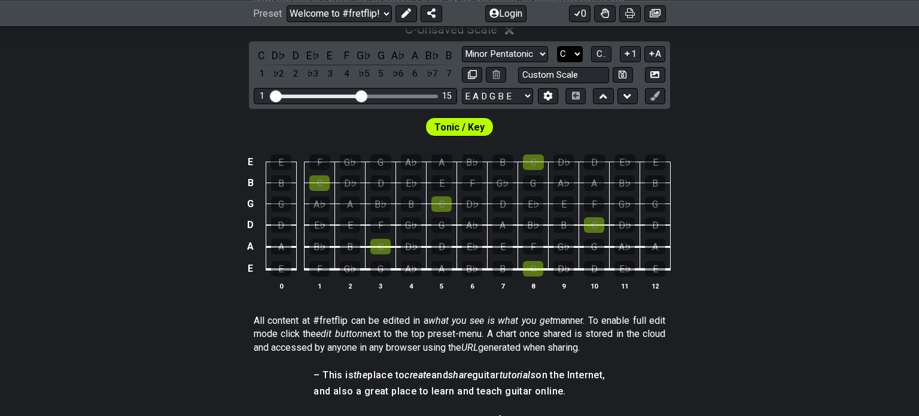
click at [572, 51] on select "A♭ A A♯ B♭ B C C♯ D♭ D D♯ E♭ E F F♯ G♭ G G♯" at bounding box center [570, 54] width 26 height 16
select select "G"
click at [557, 46] on select "A♭ A A♯ B♭ B C C♯ D♭ D D♯ E♭ E F F♯ G♭ G G♯" at bounding box center [570, 54] width 26 height 16
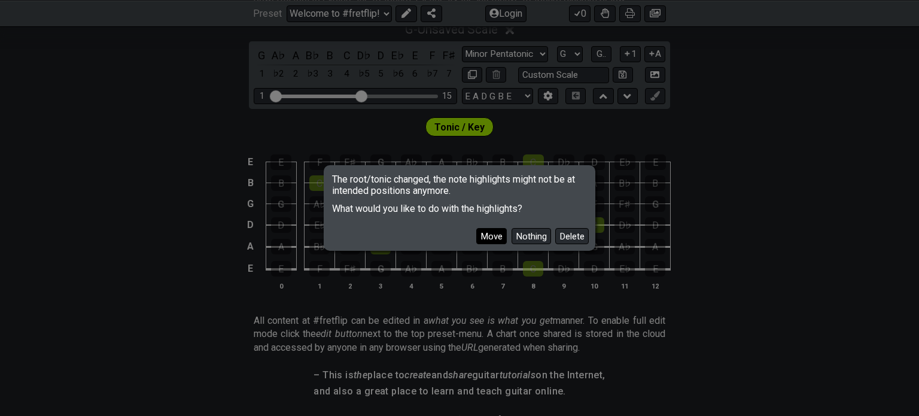
click at [495, 235] on button "Move" at bounding box center [491, 236] width 31 height 16
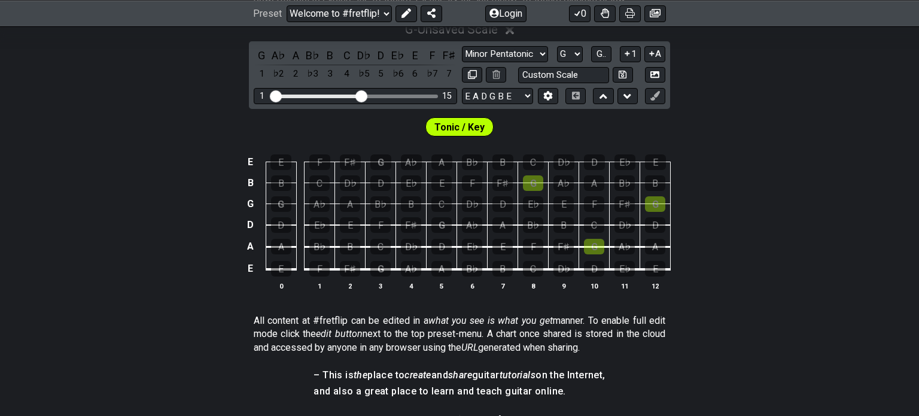
click at [459, 132] on span "Tonic / Key" at bounding box center [459, 126] width 50 height 17
click at [552, 77] on input "text" at bounding box center [563, 75] width 91 height 16
click at [552, 76] on input "text" at bounding box center [563, 75] width 91 height 16
type input "Custom Scale"
click at [523, 116] on div "Tonic / Key" at bounding box center [459, 124] width 919 height 30
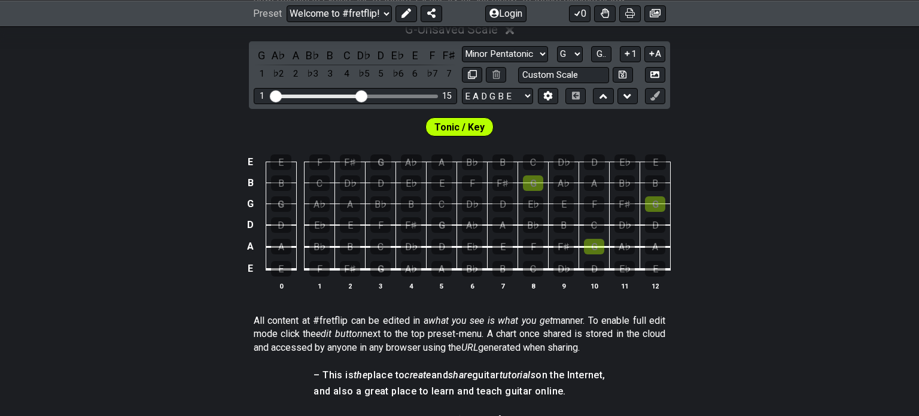
drag, startPoint x: 249, startPoint y: 249, endPoint x: 242, endPoint y: 184, distance: 66.2
click at [241, 185] on div "E E F F♯ G A♭ A B♭ B C D♭ D E♭ E B B C D♭ D E♭ E F F♯ G A♭ A B♭ B G G A♭ A B♭ B…" at bounding box center [459, 223] width 919 height 168
click at [244, 181] on td "B" at bounding box center [250, 182] width 14 height 21
click at [612, 93] on button at bounding box center [603, 96] width 20 height 16
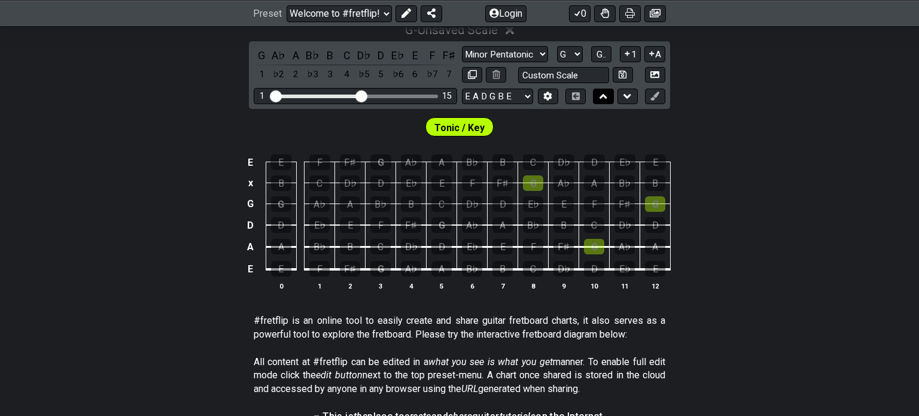
click at [612, 93] on button at bounding box center [603, 97] width 20 height 16
click at [255, 203] on td "G" at bounding box center [250, 203] width 14 height 21
click at [255, 202] on td "x" at bounding box center [250, 203] width 14 height 21
click at [255, 202] on td "o" at bounding box center [250, 203] width 14 height 21
click at [253, 186] on td "x" at bounding box center [250, 182] width 14 height 21
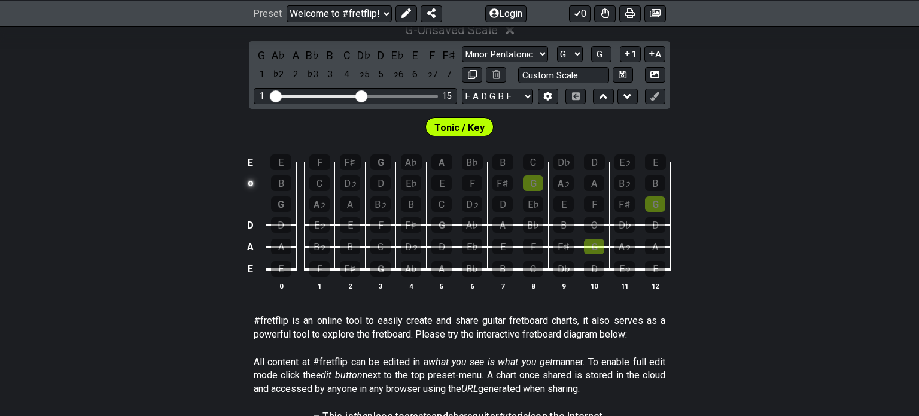
click at [253, 186] on td "o" at bounding box center [250, 182] width 14 height 21
click at [251, 205] on td at bounding box center [250, 203] width 14 height 21
click at [256, 185] on td at bounding box center [250, 182] width 14 height 21
click at [653, 96] on icon at bounding box center [654, 96] width 9 height 9
click at [288, 210] on div "G" at bounding box center [281, 204] width 20 height 16
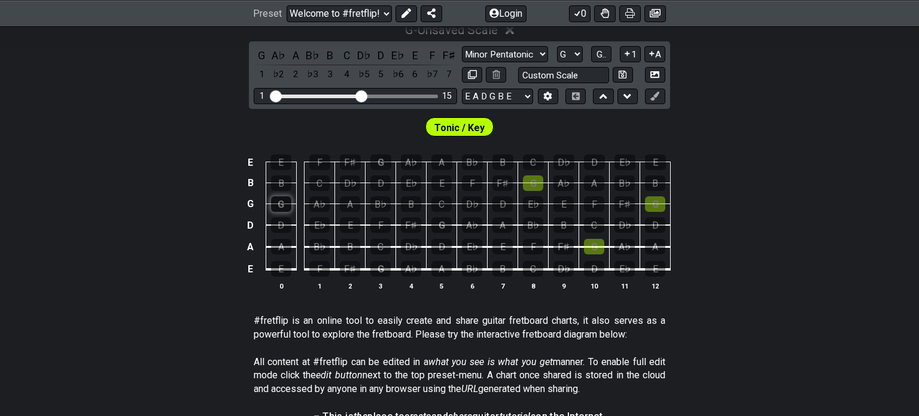
click at [288, 210] on div "G" at bounding box center [281, 204] width 20 height 16
click at [601, 56] on span "G.." at bounding box center [601, 54] width 10 height 11
click at [601, 56] on span "1..7" at bounding box center [600, 54] width 14 height 11
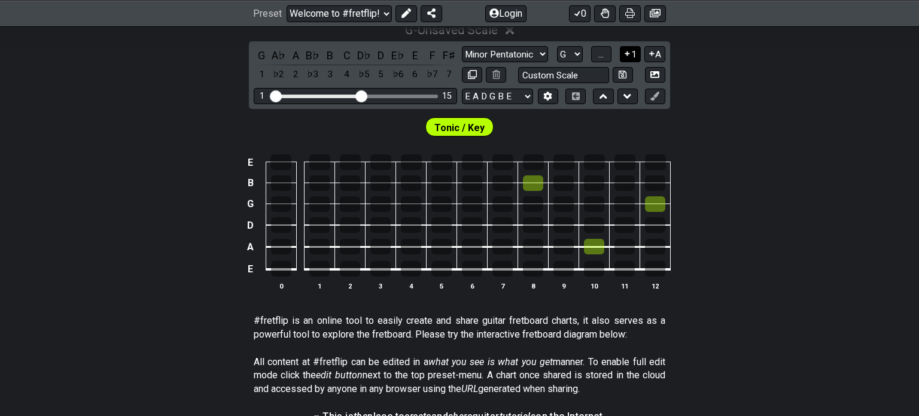
click at [626, 52] on icon at bounding box center [627, 53] width 11 height 9
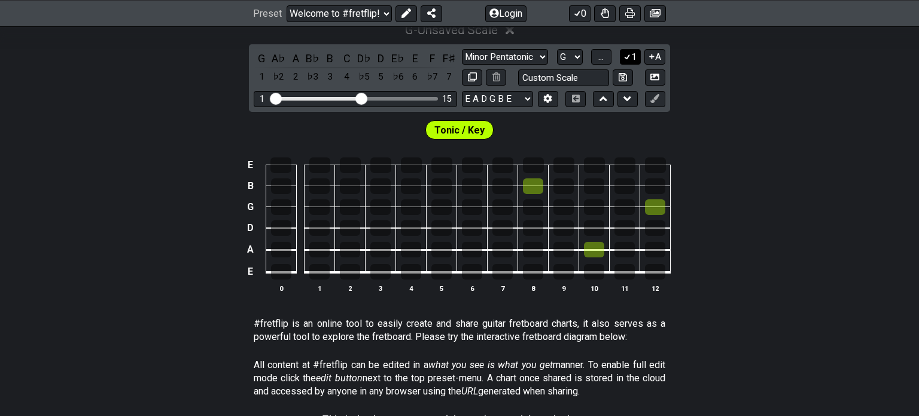
click at [629, 57] on icon at bounding box center [627, 56] width 11 height 9
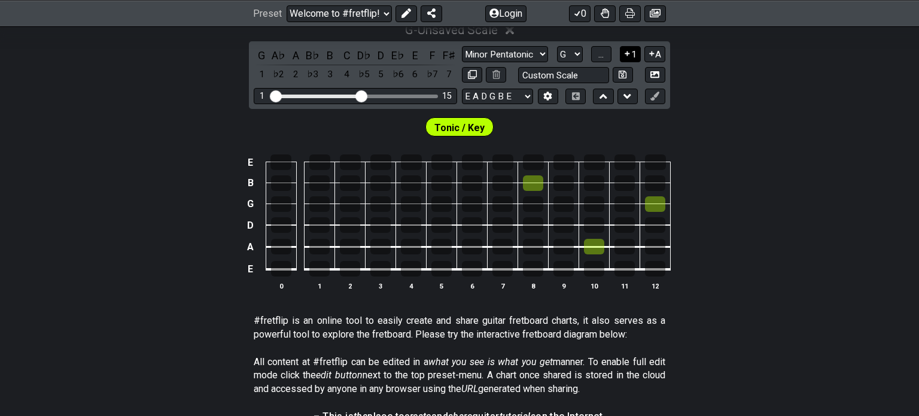
click at [631, 50] on button "1" at bounding box center [630, 54] width 20 height 16
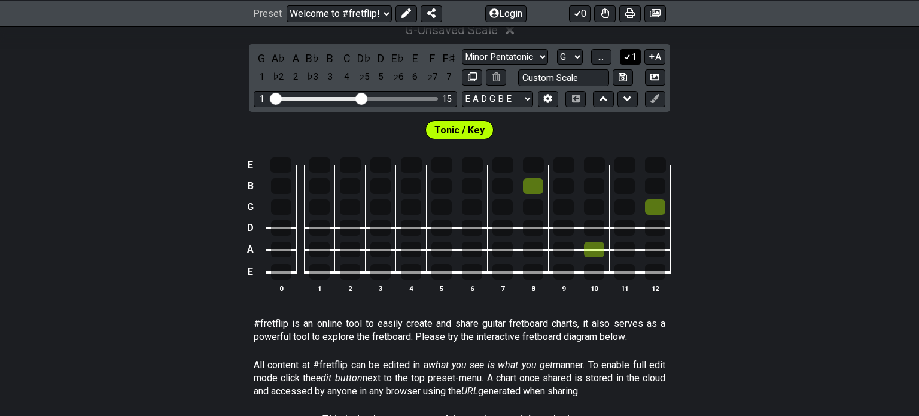
click at [634, 54] on button "1" at bounding box center [630, 57] width 20 height 16
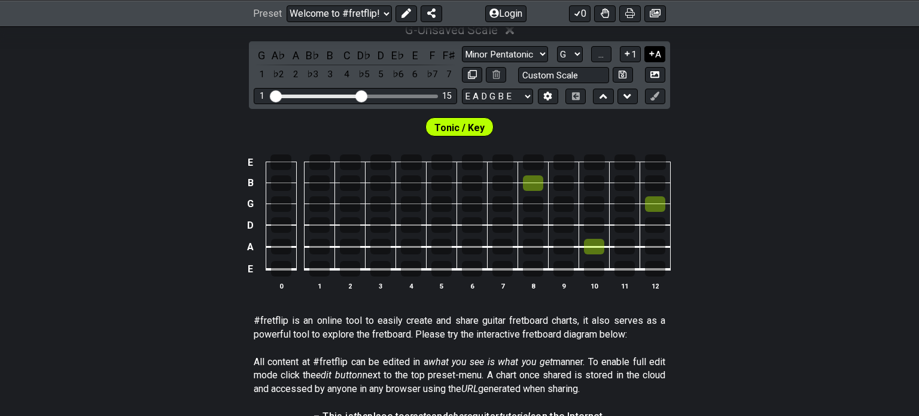
click at [657, 50] on button "A" at bounding box center [654, 54] width 21 height 16
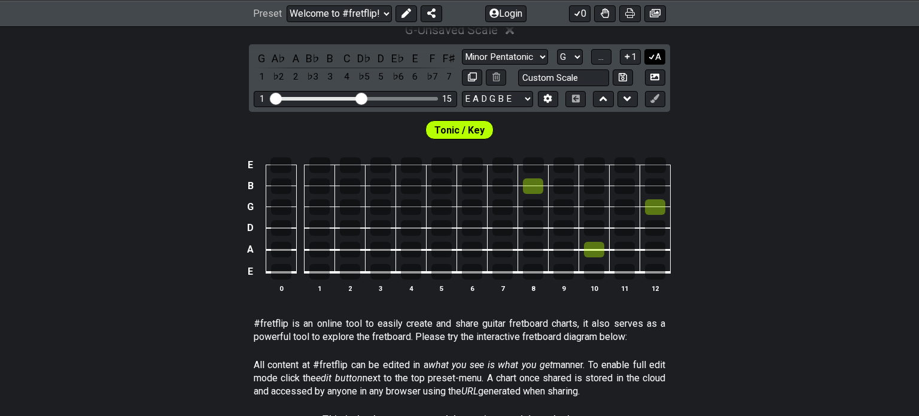
click at [658, 54] on button "A" at bounding box center [654, 57] width 21 height 16
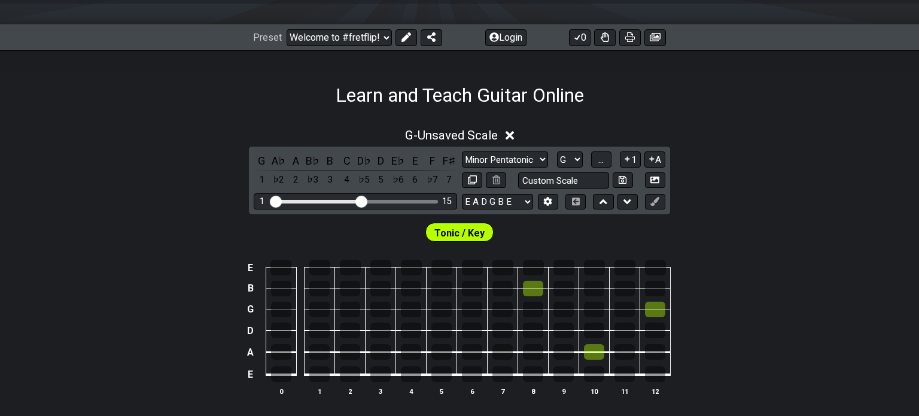
scroll to position [130, 0]
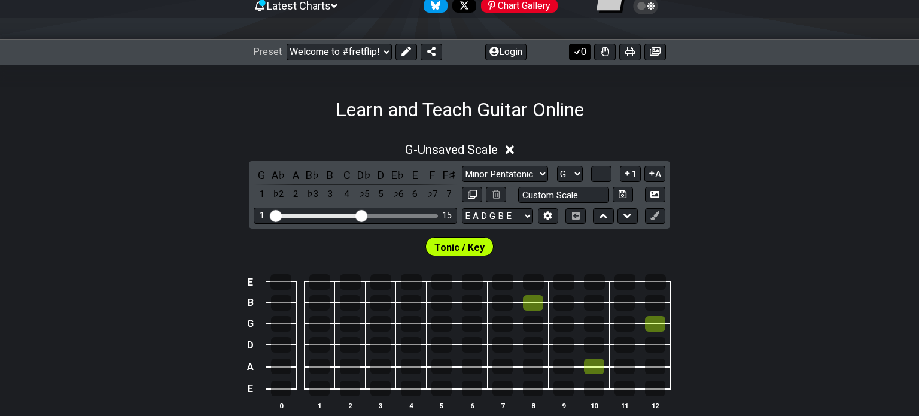
click at [587, 54] on button "0" at bounding box center [580, 52] width 22 height 17
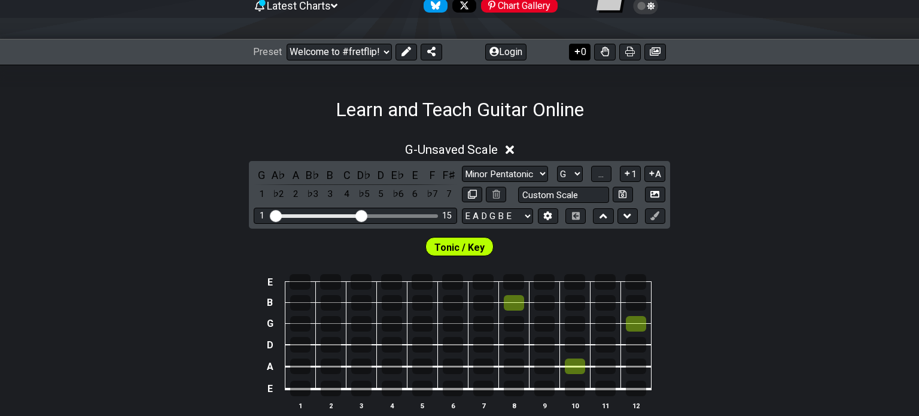
click at [586, 54] on button "0" at bounding box center [580, 52] width 22 height 17
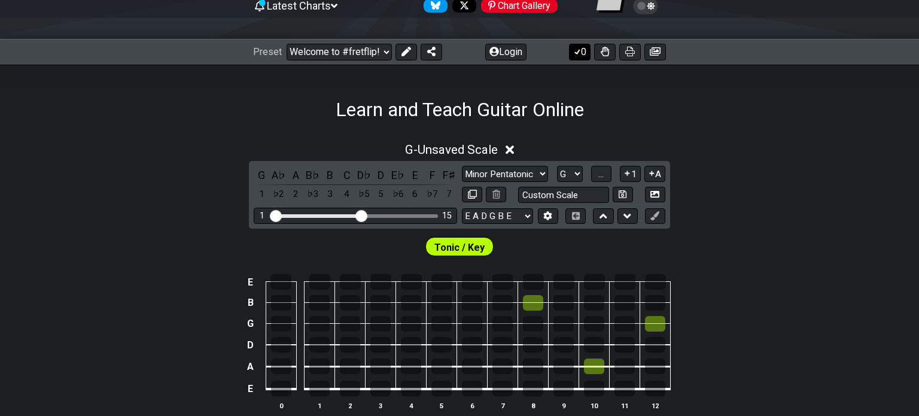
click at [586, 54] on button "0" at bounding box center [580, 52] width 22 height 17
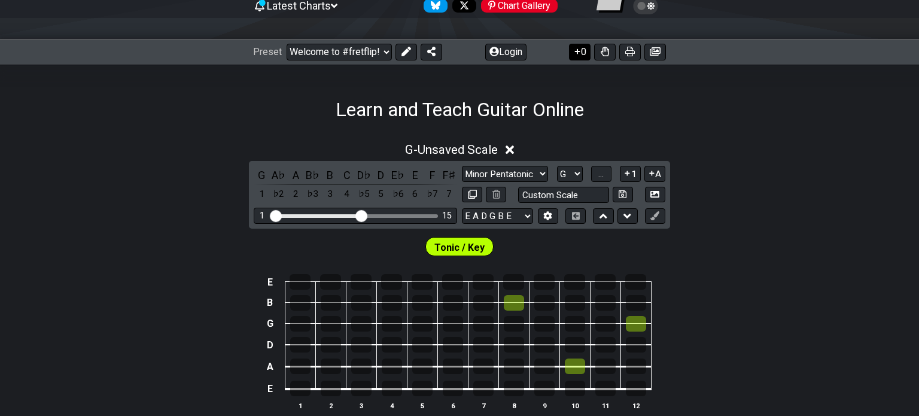
click at [586, 54] on button "0" at bounding box center [580, 52] width 22 height 17
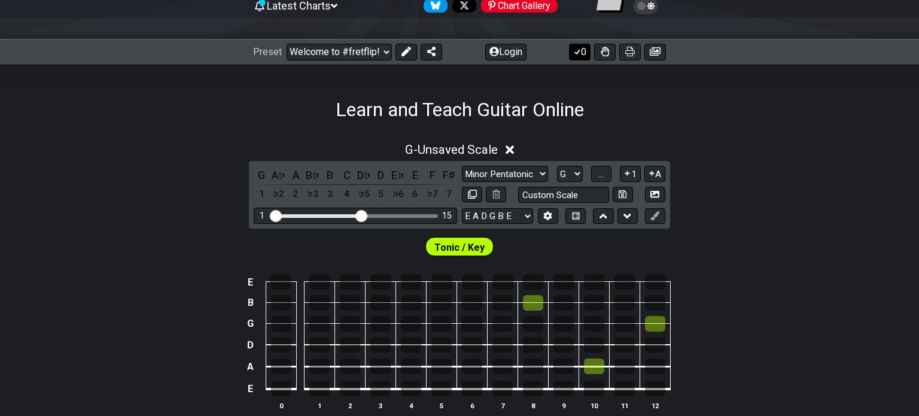
click at [586, 54] on button "0" at bounding box center [580, 52] width 22 height 17
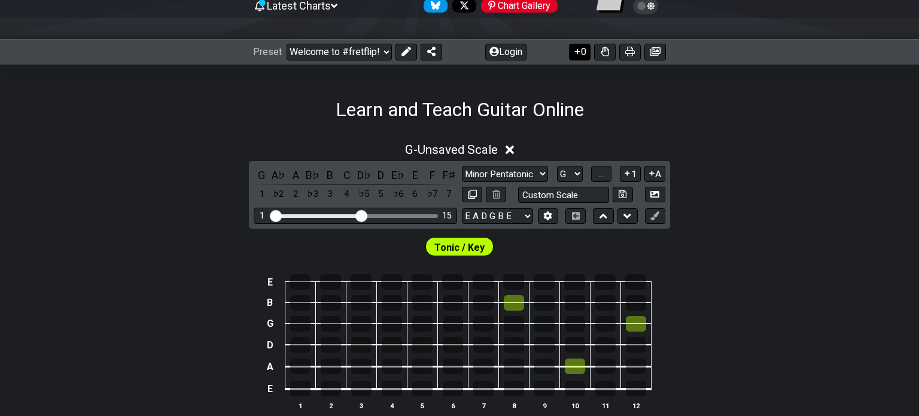
click at [586, 54] on button "0" at bounding box center [580, 52] width 22 height 17
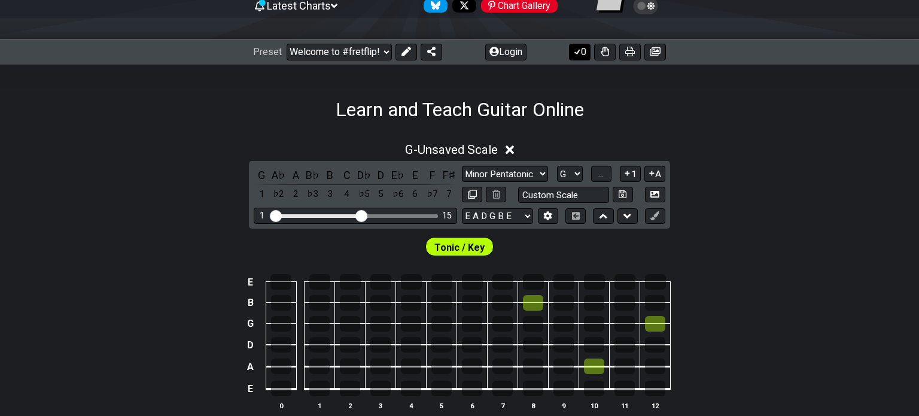
click at [586, 54] on button "0" at bounding box center [580, 52] width 22 height 17
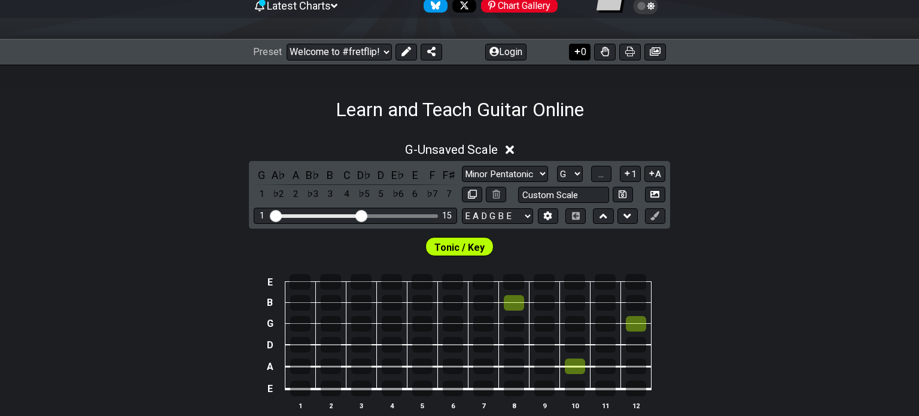
click at [586, 54] on button "0" at bounding box center [580, 52] width 22 height 17
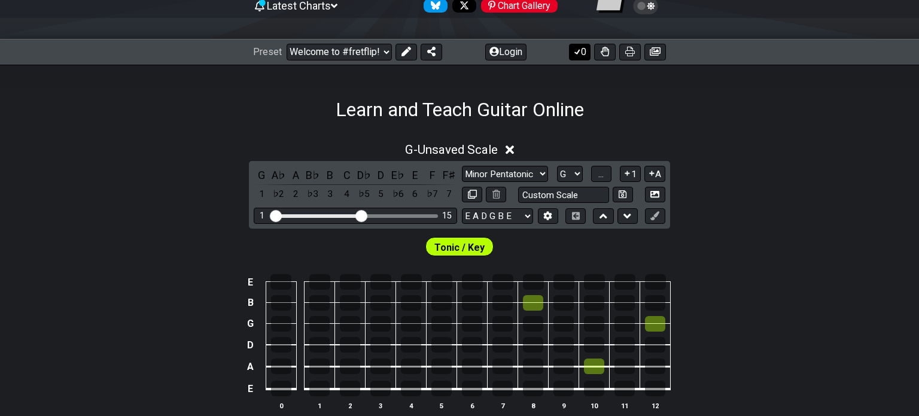
click at [585, 55] on button "0" at bounding box center [580, 52] width 22 height 17
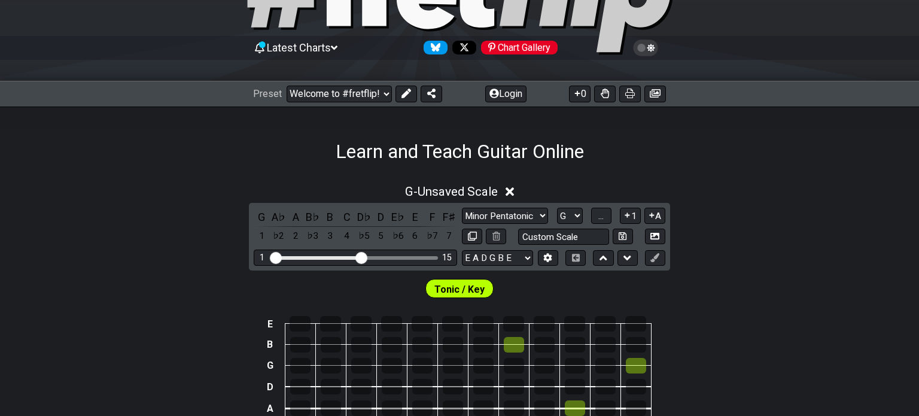
scroll to position [11, 0]
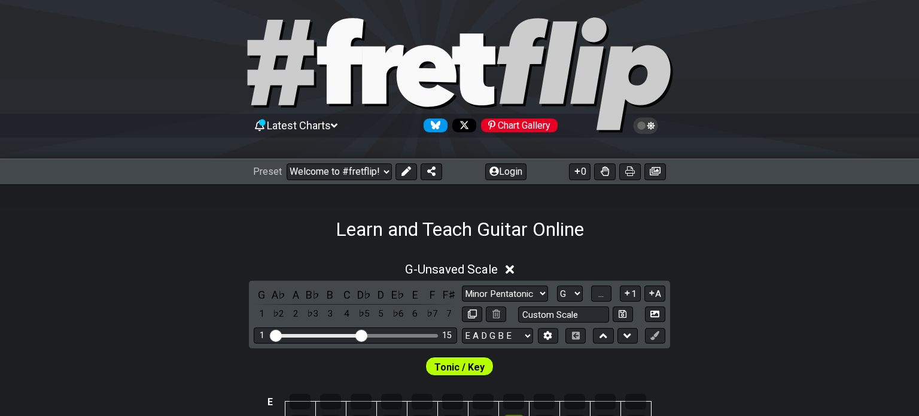
click at [337, 124] on icon at bounding box center [333, 125] width 7 height 4
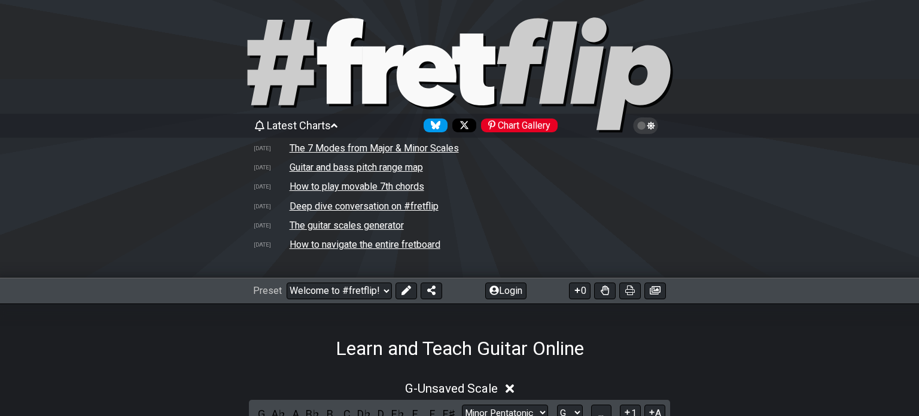
click at [337, 124] on icon at bounding box center [333, 125] width 7 height 4
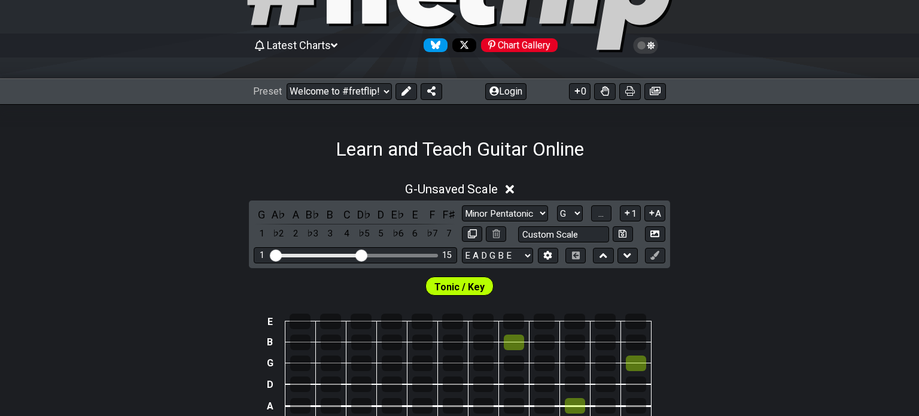
scroll to position [71, 0]
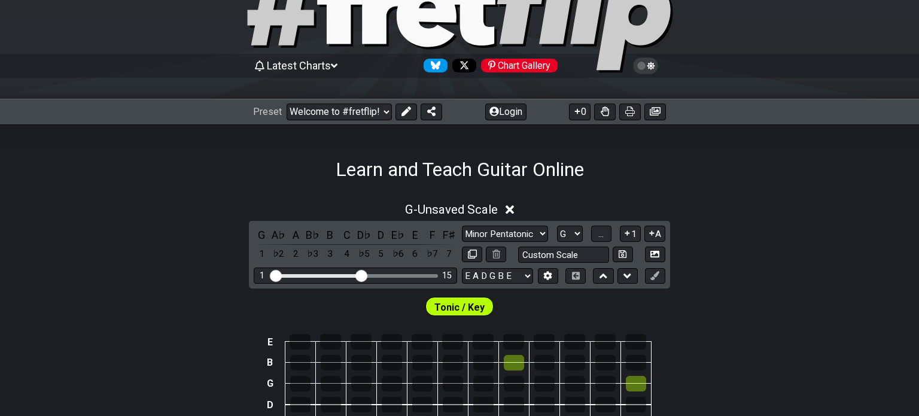
click at [648, 69] on icon at bounding box center [645, 65] width 11 height 11
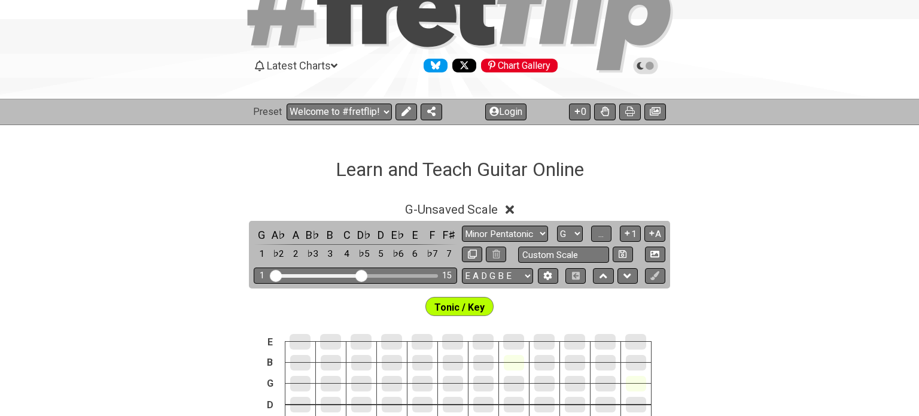
click at [648, 69] on icon at bounding box center [645, 65] width 11 height 11
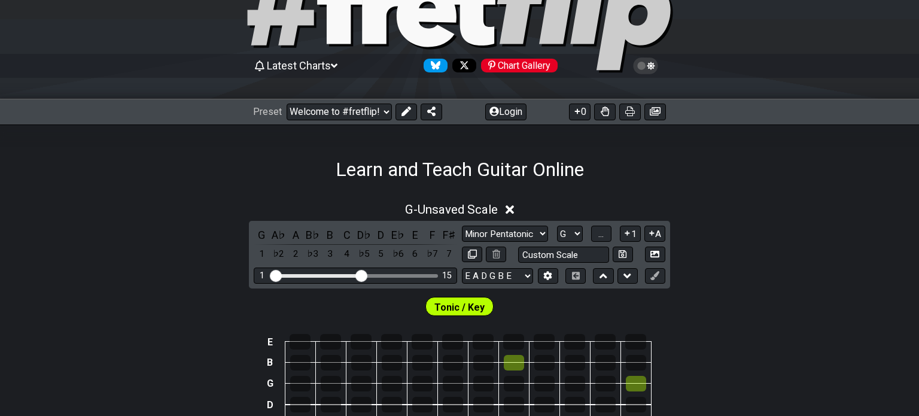
click at [648, 69] on icon at bounding box center [645, 65] width 11 height 11
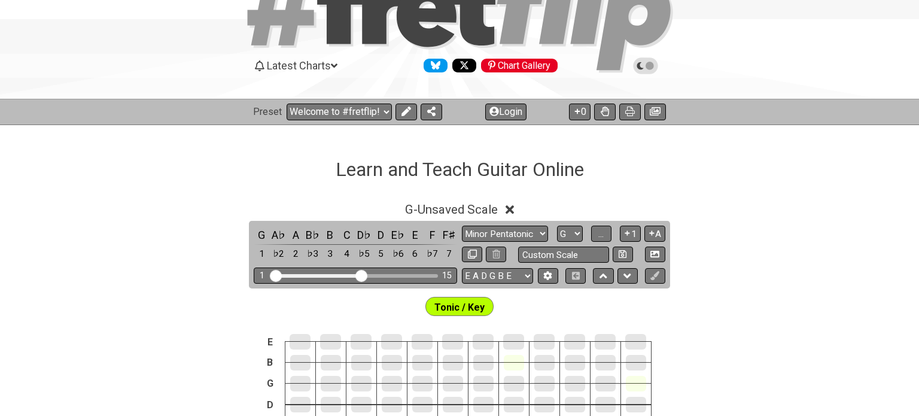
click at [648, 69] on icon at bounding box center [645, 65] width 11 height 11
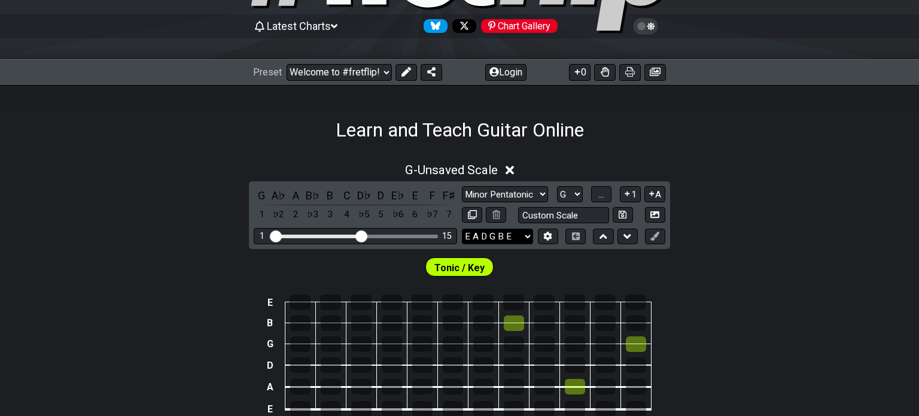
scroll to position [130, 0]
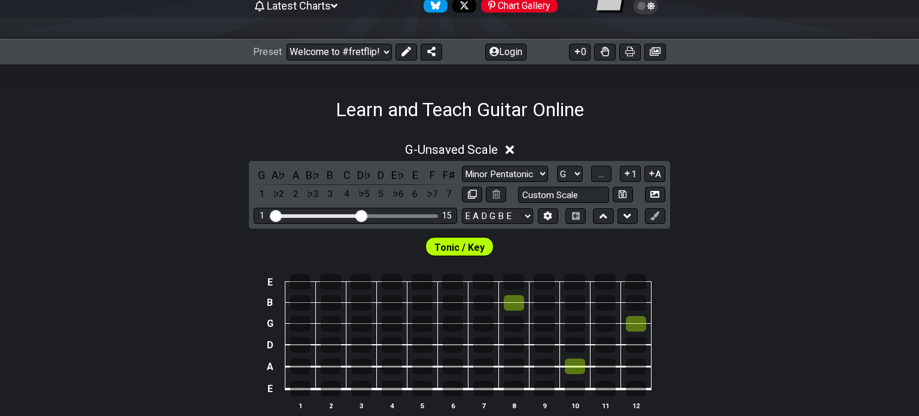
click at [455, 242] on span "Tonic / Key" at bounding box center [459, 247] width 50 height 17
click at [457, 241] on span "Tonic / Key" at bounding box center [459, 247] width 50 height 17
click at [458, 241] on span "Tonic / Key" at bounding box center [459, 247] width 50 height 17
click at [459, 239] on span "Tonic / Key" at bounding box center [459, 247] width 50 height 17
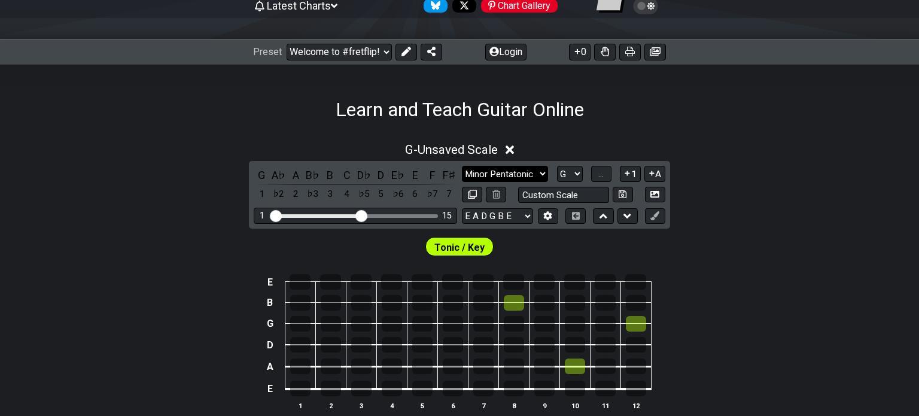
click at [514, 176] on select "Minor Pentatonic Click to edit Minor Pentatonic Major Pentatonic Minor Blues Ma…" at bounding box center [505, 174] width 86 height 16
click at [462, 166] on select "Minor Pentatonic Click to edit Minor Pentatonic Major Pentatonic Minor Blues Ma…" at bounding box center [505, 174] width 86 height 16
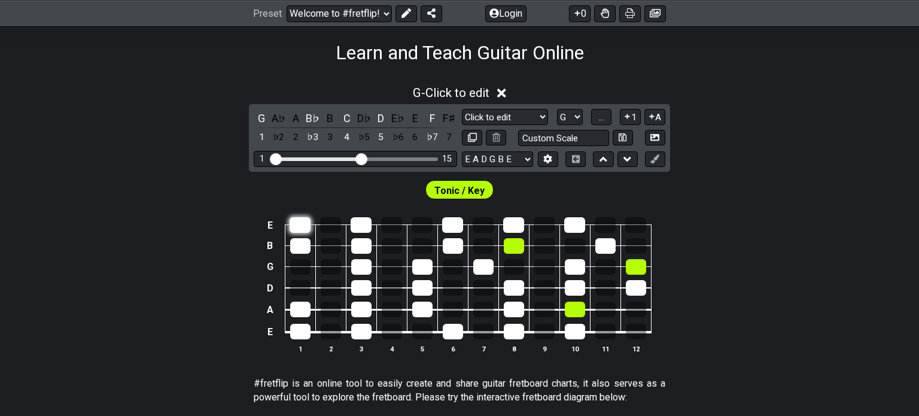
scroll to position [190, 0]
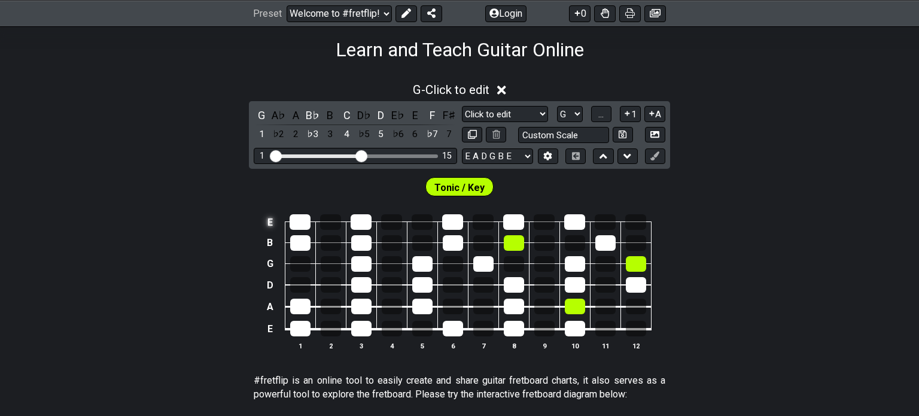
click at [273, 222] on td "E" at bounding box center [270, 222] width 14 height 21
click at [273, 223] on td "x" at bounding box center [270, 222] width 14 height 21
click at [273, 223] on td "o" at bounding box center [270, 222] width 14 height 21
click at [273, 223] on td at bounding box center [270, 222] width 14 height 21
click at [517, 110] on select "Minor Pentatonic Click to edit Minor Pentatonic Major Pentatonic Minor Blues Ma…" at bounding box center [505, 114] width 86 height 16
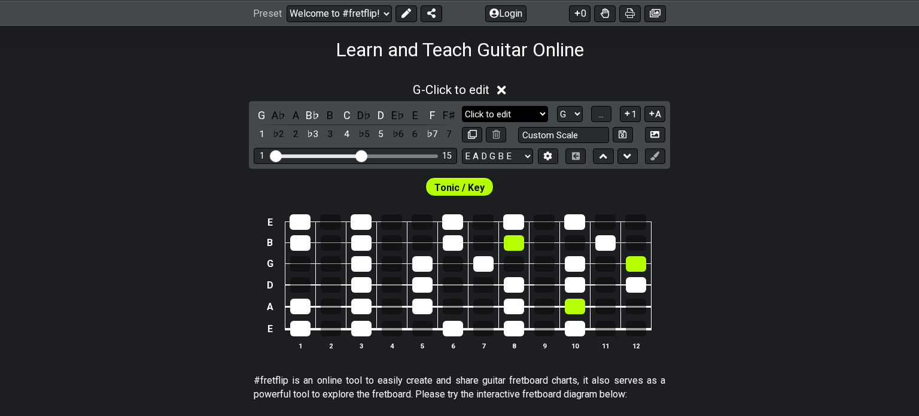
select select "Major / [PERSON_NAME]"
click at [462, 106] on select "Minor Pentatonic Click to edit Minor Pentatonic Major Pentatonic Minor Blues Ma…" at bounding box center [505, 114] width 86 height 16
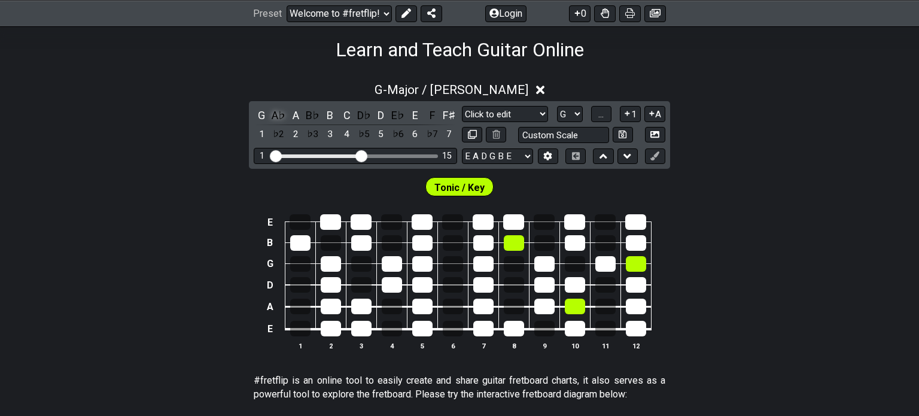
drag, startPoint x: 261, startPoint y: 112, endPoint x: 270, endPoint y: 111, distance: 9.7
click at [261, 112] on div "G" at bounding box center [262, 115] width 16 height 16
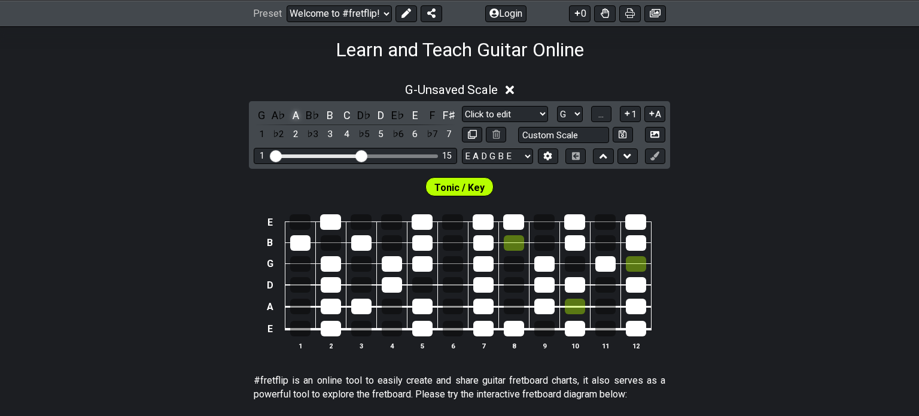
click at [297, 112] on div "A" at bounding box center [296, 115] width 16 height 16
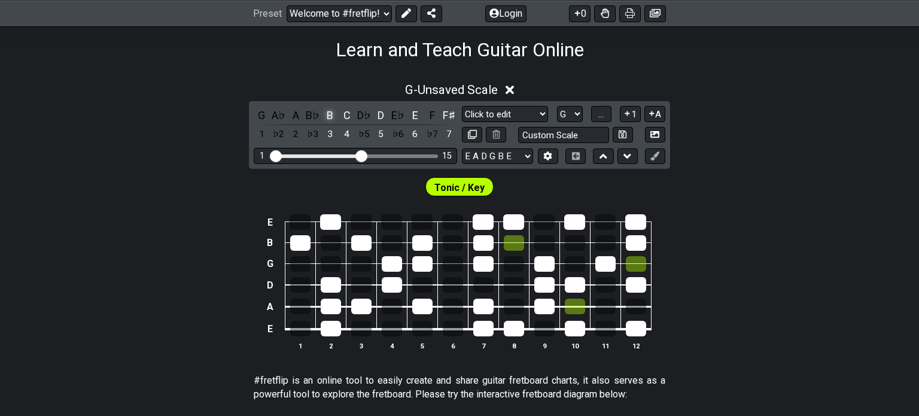
click at [330, 114] on div "B" at bounding box center [330, 115] width 16 height 16
click at [344, 110] on div "C" at bounding box center [347, 115] width 16 height 16
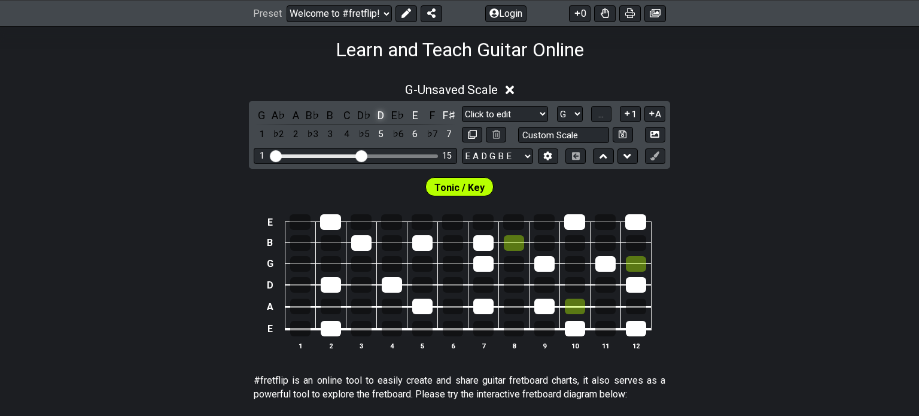
click at [385, 112] on div "D" at bounding box center [381, 115] width 16 height 16
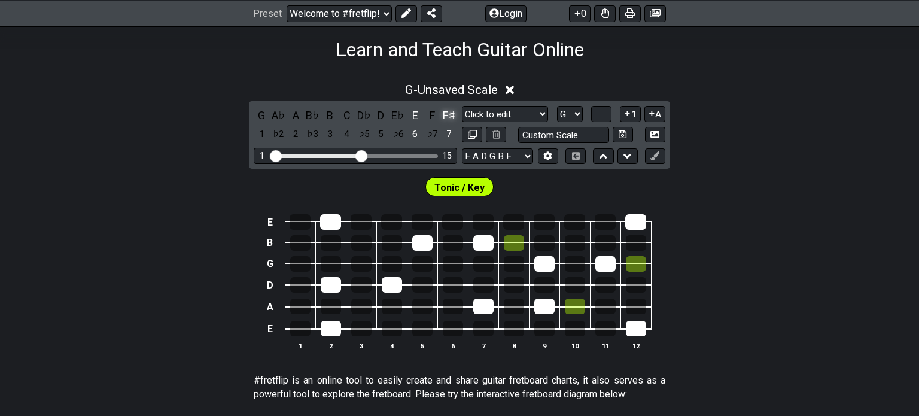
click at [449, 111] on div "F♯" at bounding box center [449, 115] width 16 height 16
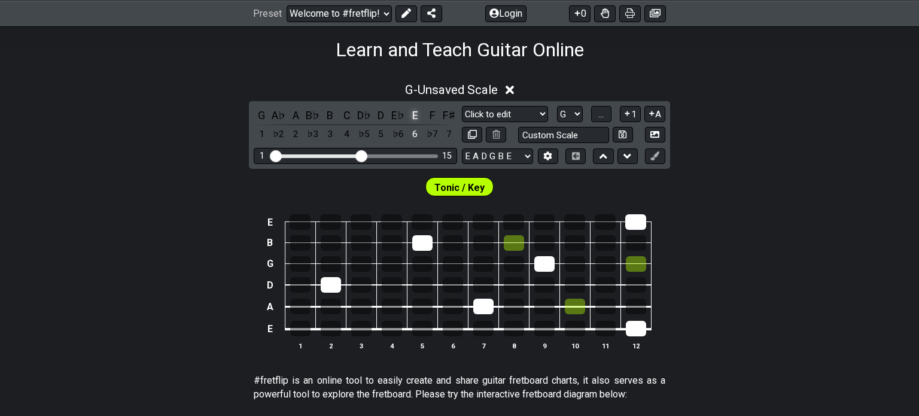
click at [419, 115] on div "E" at bounding box center [415, 115] width 16 height 16
click at [419, 136] on div "6" at bounding box center [415, 134] width 16 height 16
click at [416, 134] on div "6" at bounding box center [415, 134] width 16 height 16
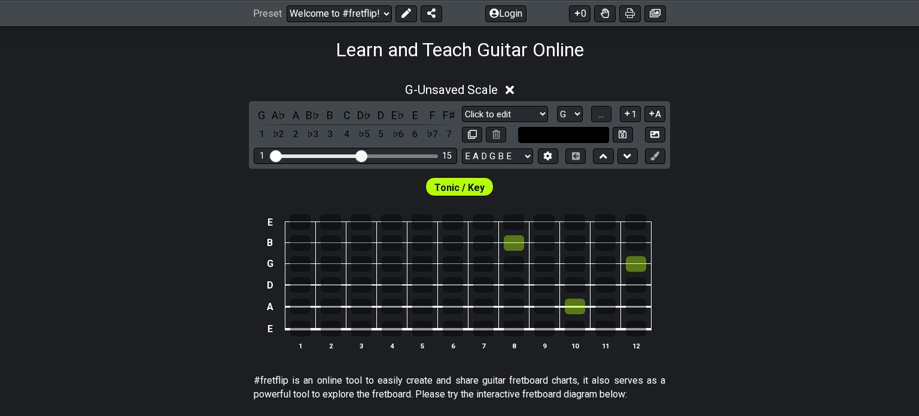
click at [590, 135] on input "text" at bounding box center [563, 135] width 91 height 16
click at [581, 137] on input "text" at bounding box center [563, 135] width 91 height 16
drag, startPoint x: 581, startPoint y: 137, endPoint x: 588, endPoint y: 141, distance: 7.5
click at [581, 138] on input "text" at bounding box center [563, 135] width 91 height 16
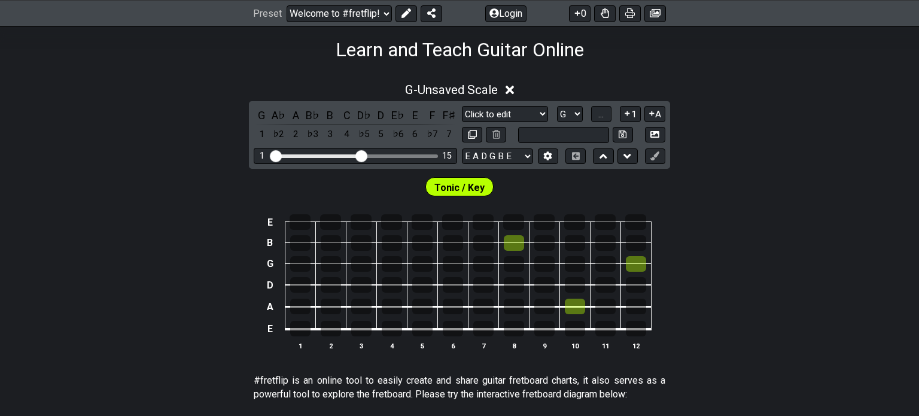
type input "Custom Scale"
click at [699, 164] on div "G - Unsaved Scale G A♭ A B♭ B C D♭ D E♭ E F F♯ 1 ♭2 2 ♭3 3 4 ♭5 5 ♭6 6 ♭7 7 Min…" at bounding box center [459, 221] width 919 height 292
